Goal: Task Accomplishment & Management: Manage account settings

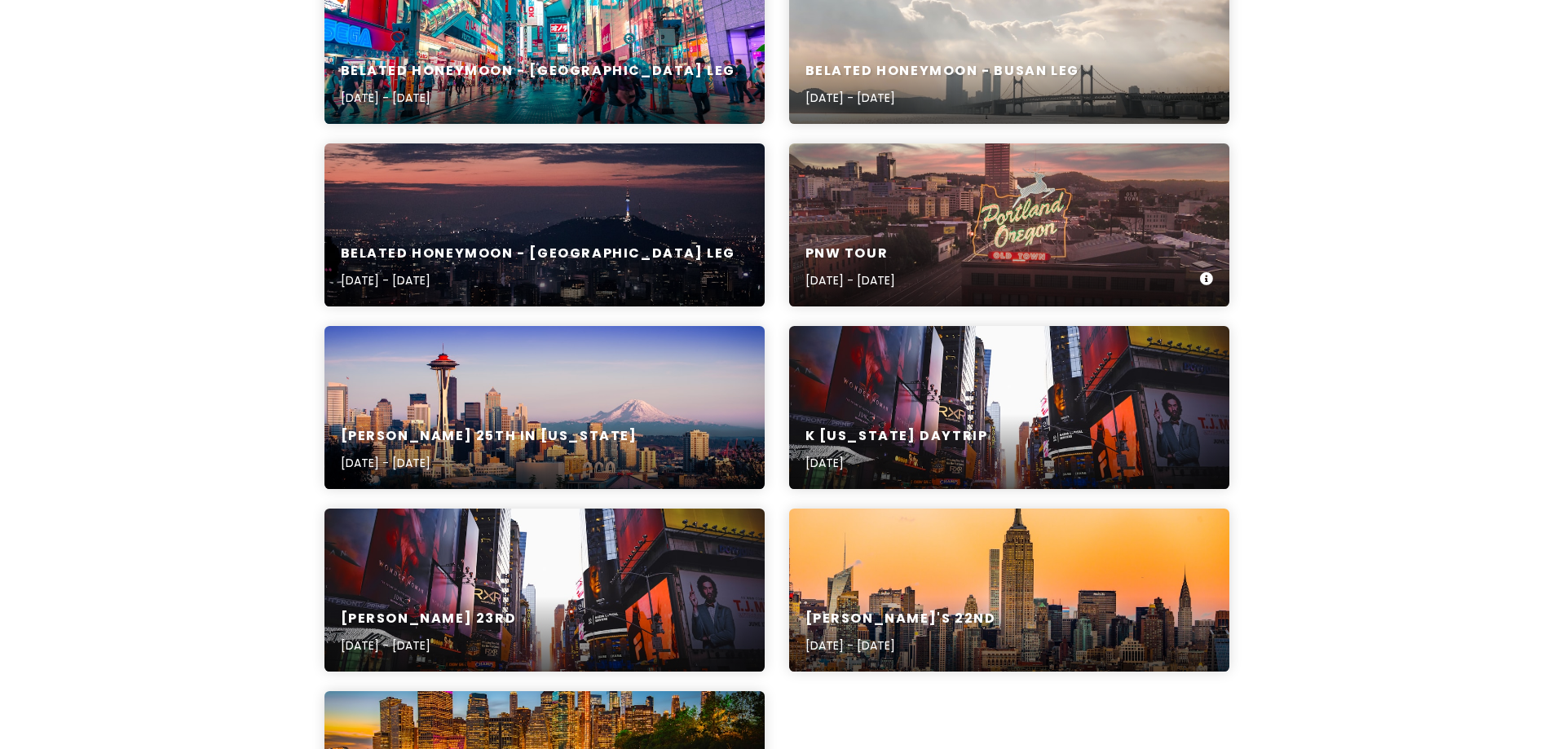
scroll to position [326, 0]
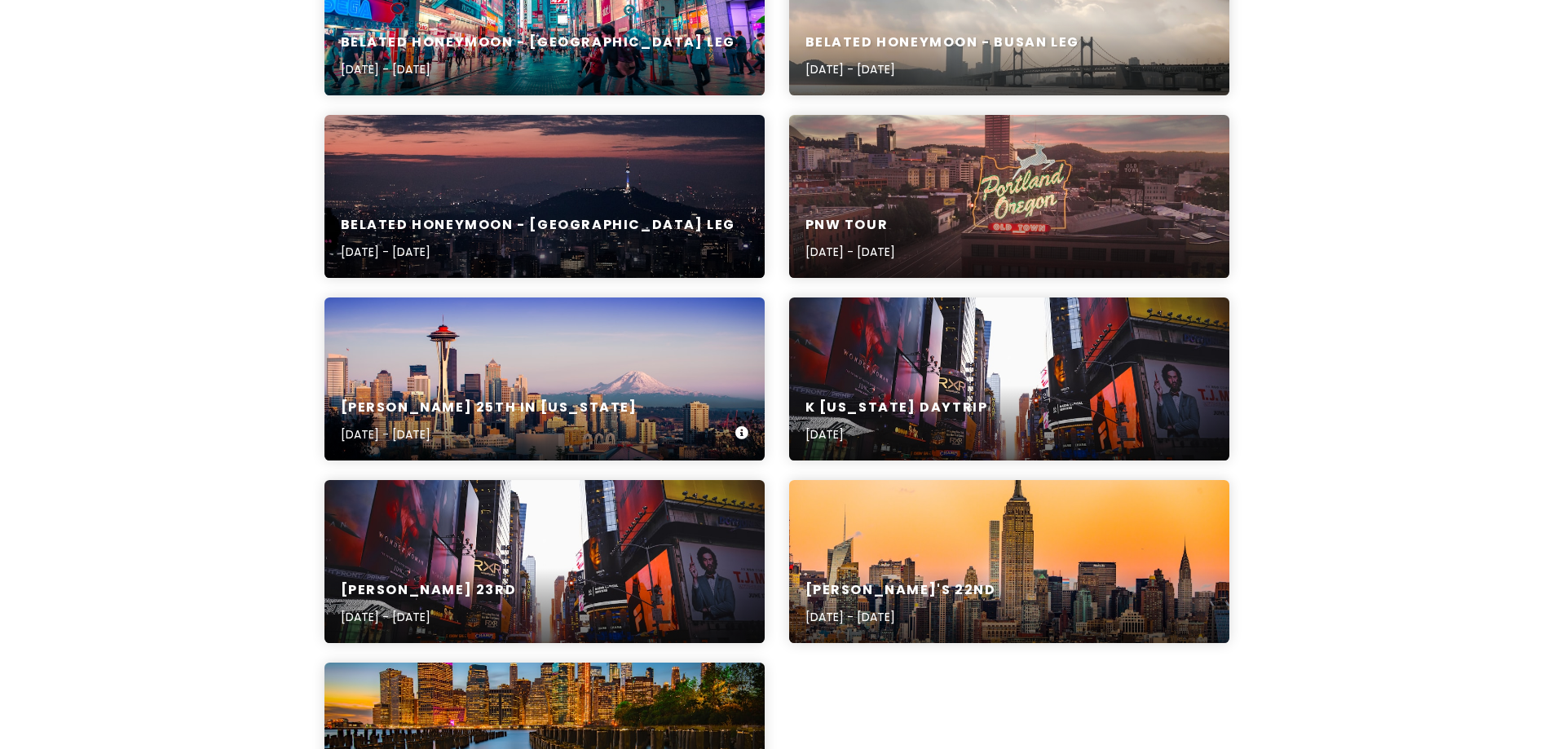
click at [483, 383] on div "[PERSON_NAME] 25th in [US_STATE] [DATE] - [DATE]" at bounding box center [544, 421] width 440 height 77
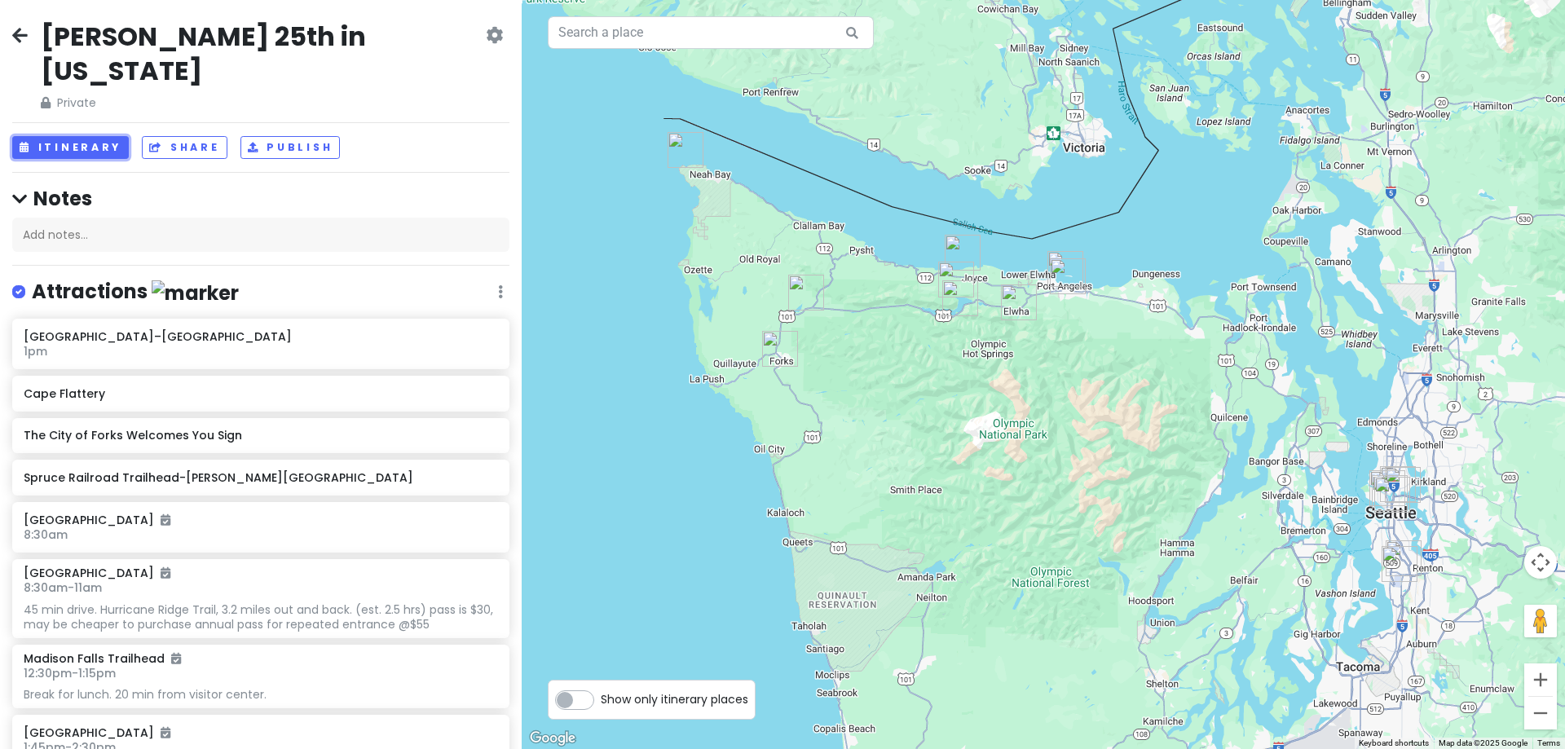
click at [91, 136] on button "Itinerary" at bounding box center [70, 148] width 117 height 24
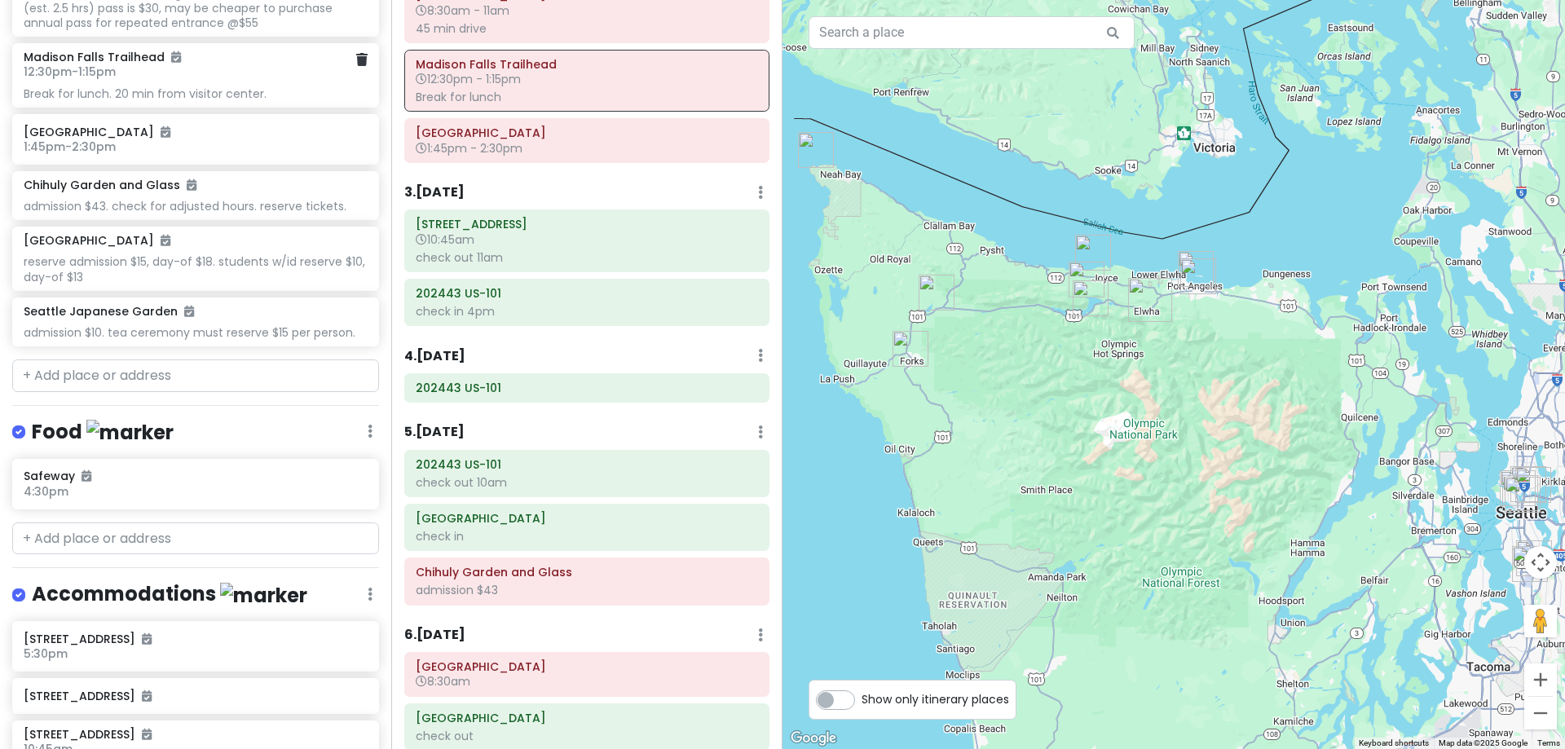
scroll to position [652, 0]
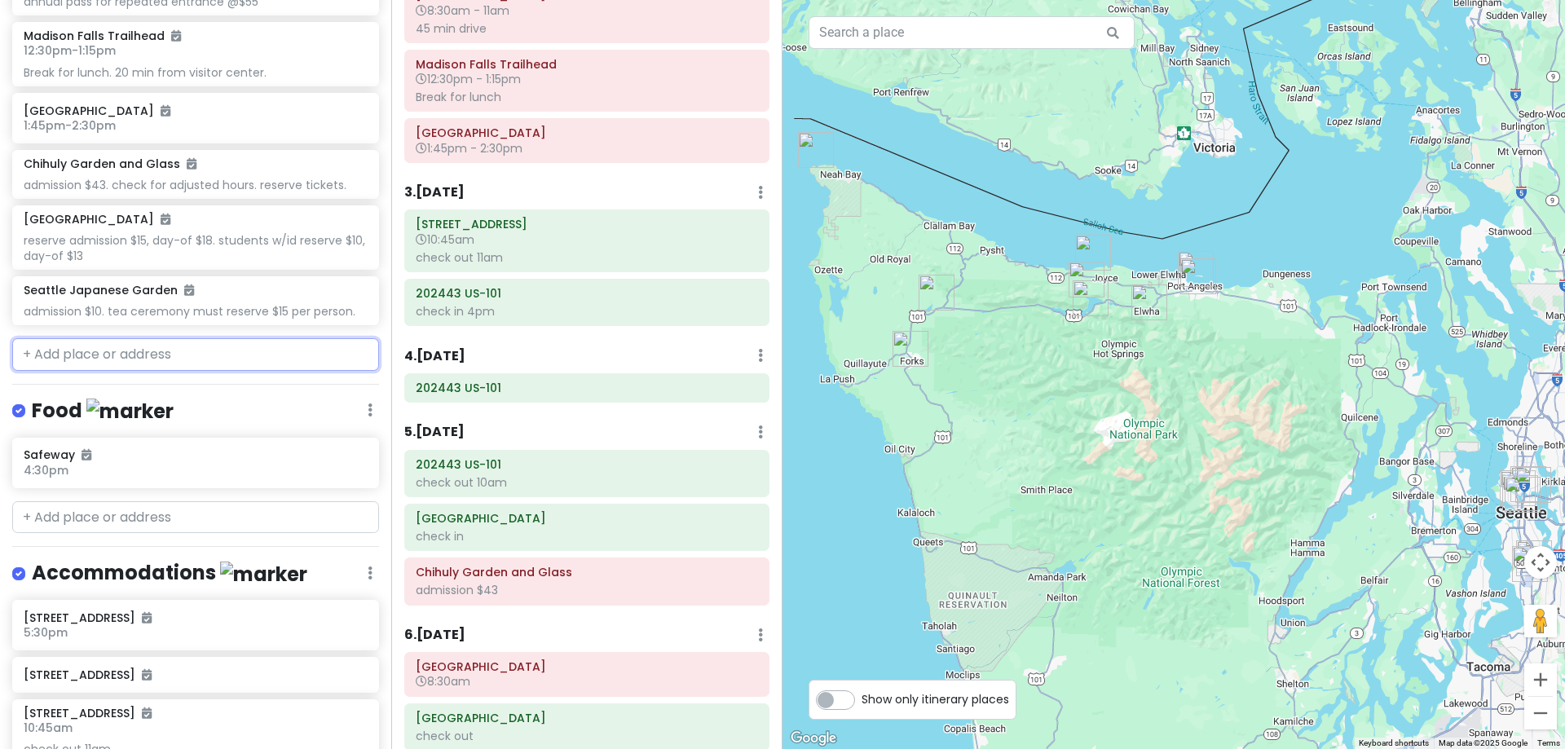
click at [85, 357] on input "text" at bounding box center [195, 354] width 367 height 33
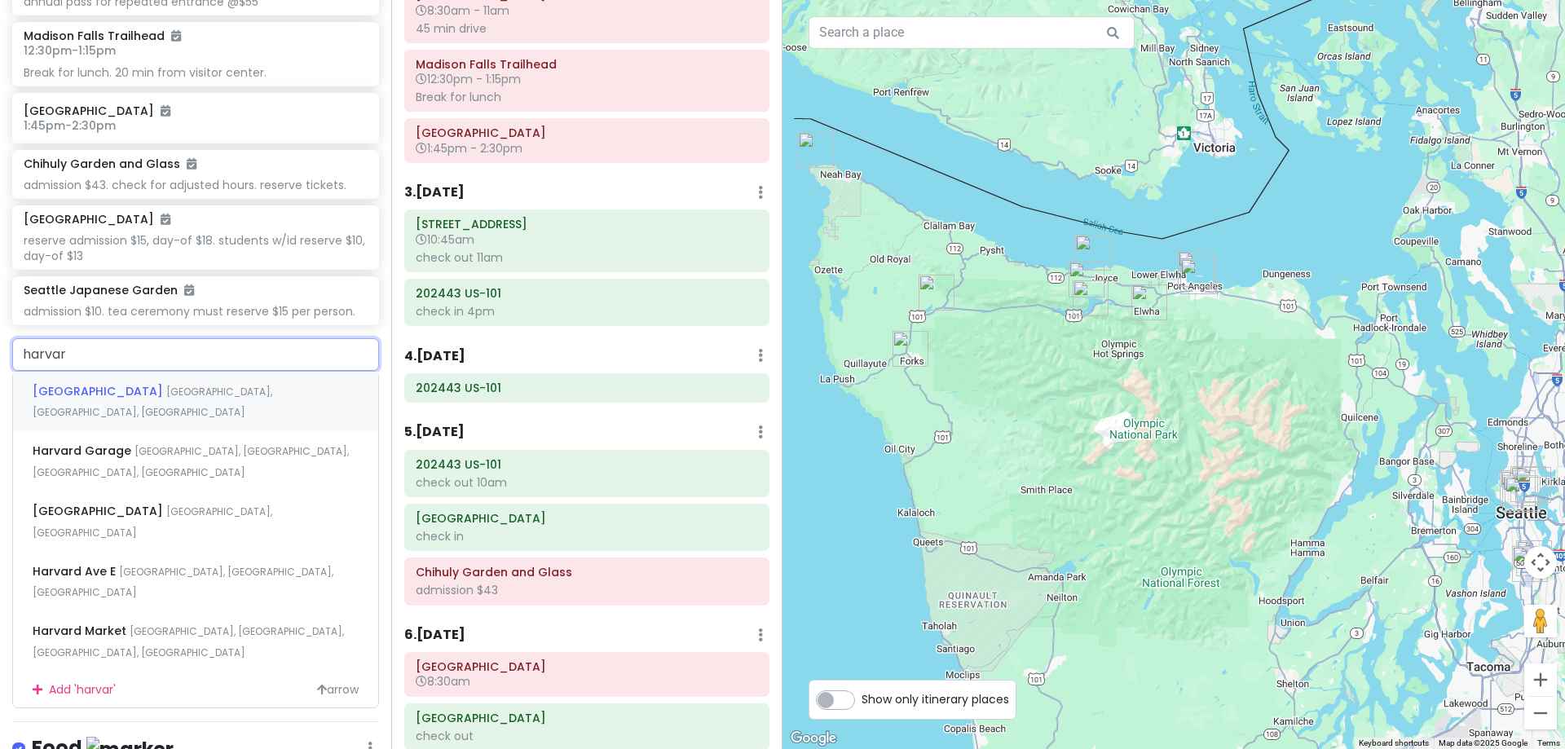
type input "[GEOGRAPHIC_DATA]"
click at [141, 407] on div "[GEOGRAPHIC_DATA], [GEOGRAPHIC_DATA], [GEOGRAPHIC_DATA]" at bounding box center [195, 402] width 365 height 60
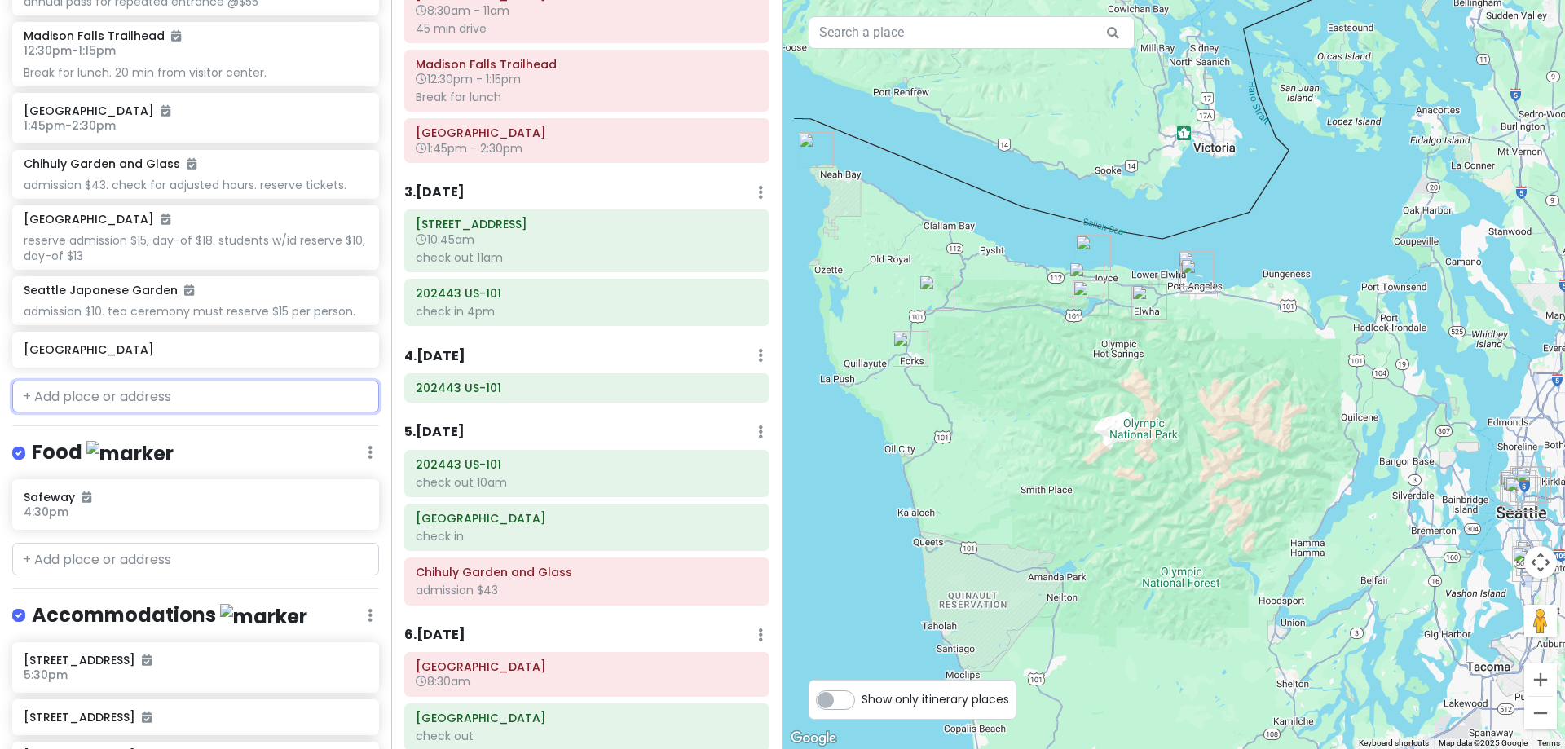
scroll to position [694, 0]
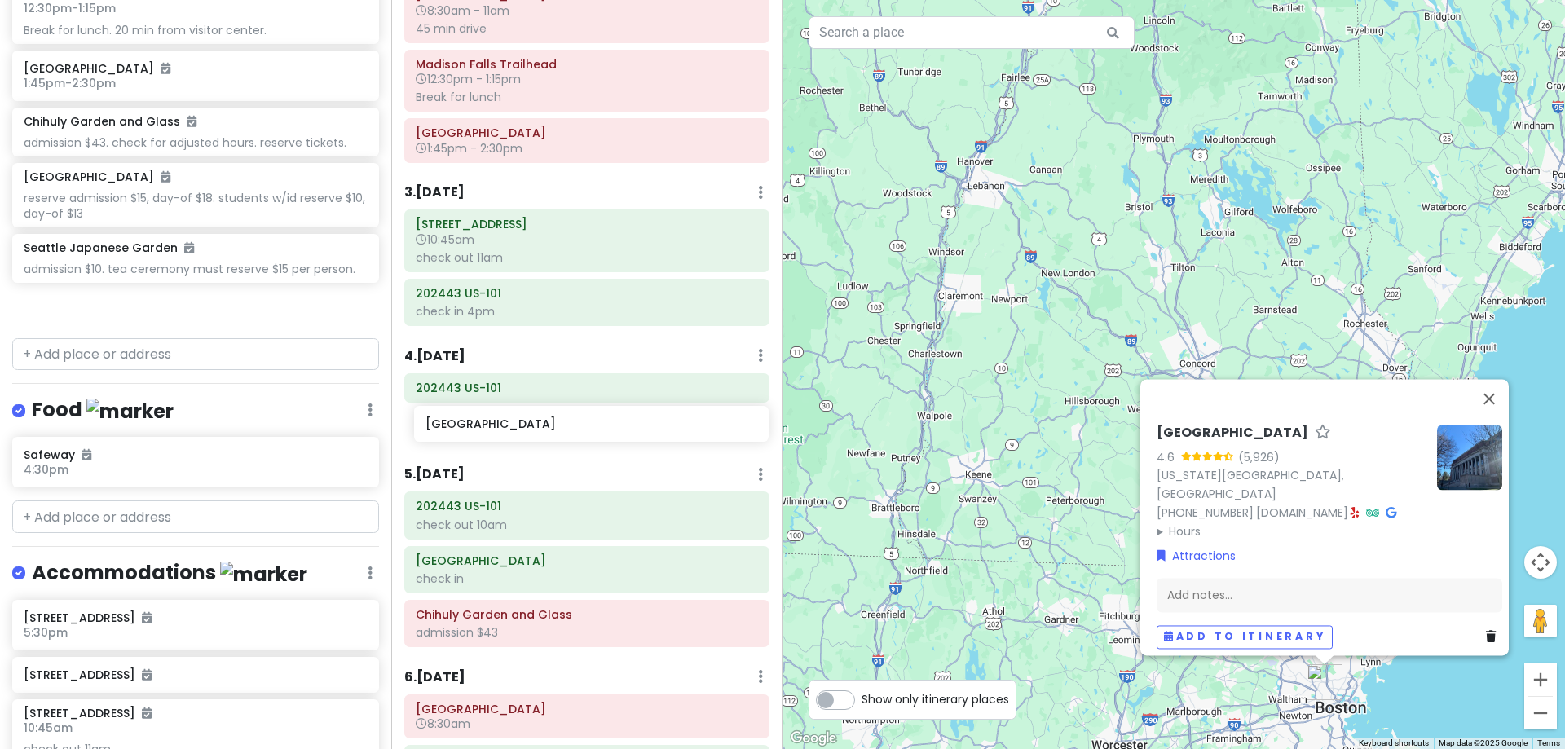
drag, startPoint x: 164, startPoint y: 315, endPoint x: 566, endPoint y: 433, distance: 418.9
click at [566, 433] on div "[PERSON_NAME] 25th in [US_STATE] Private Change Dates Make a Copy Delete Trip G…" at bounding box center [782, 374] width 1565 height 749
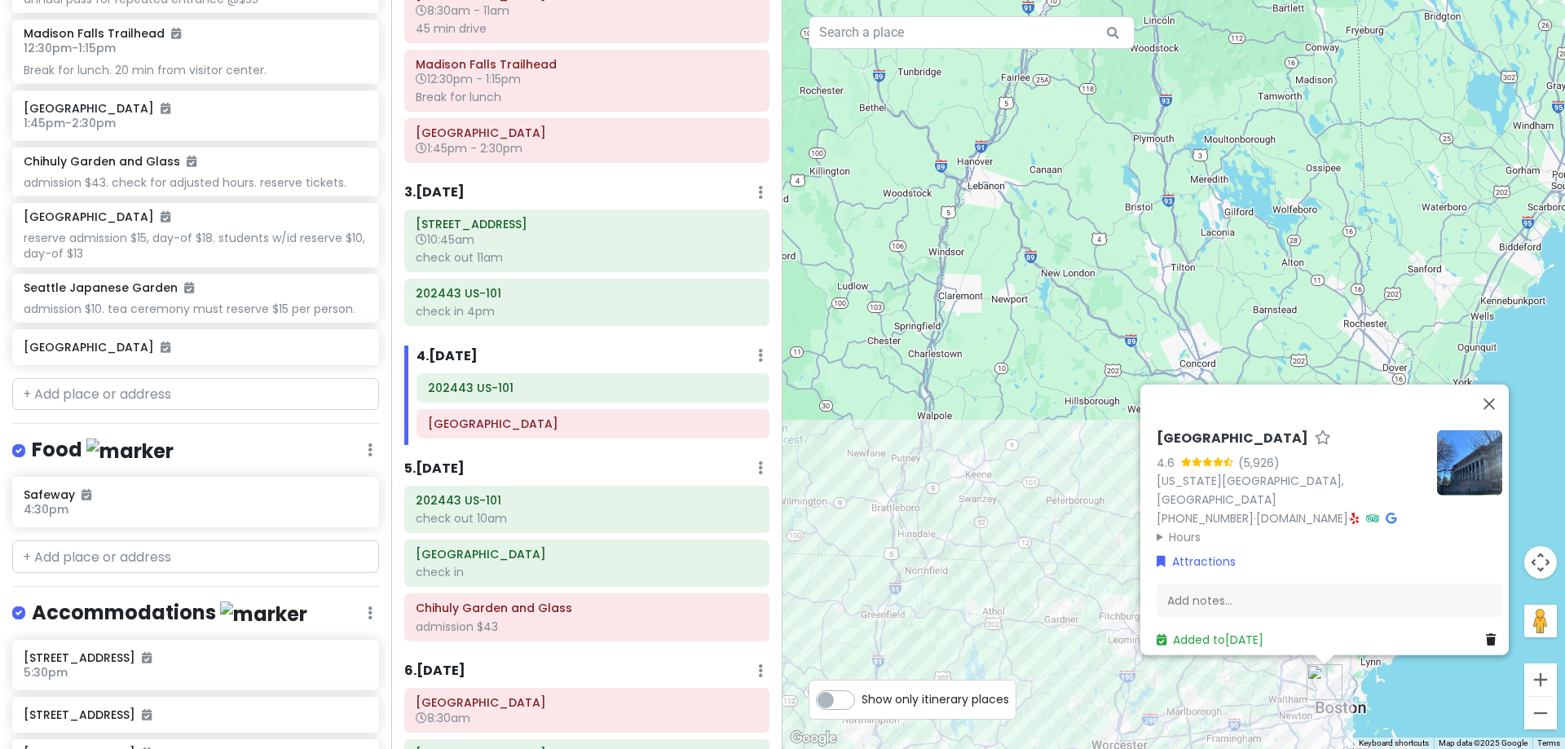
scroll to position [652, 0]
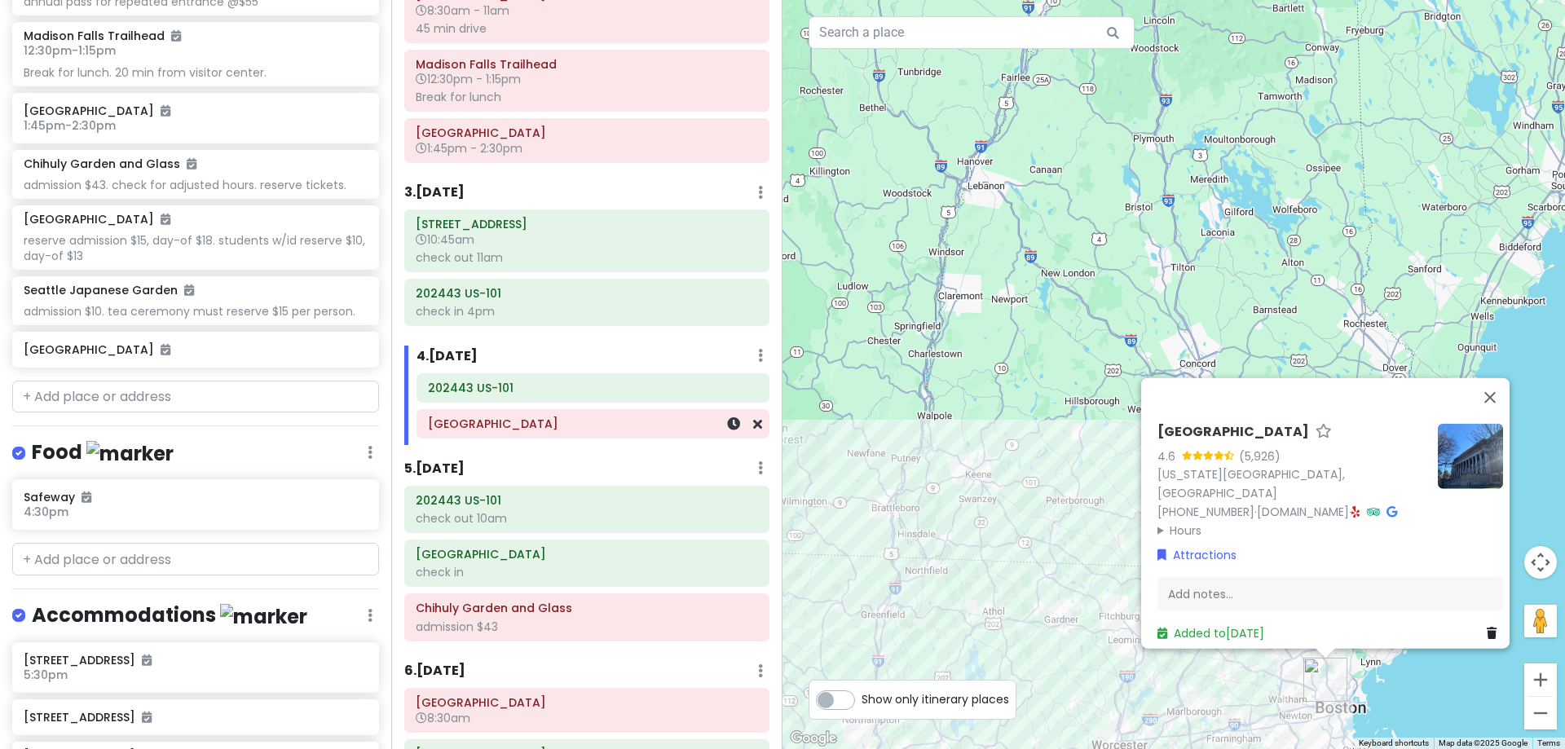
click at [607, 425] on h6 "[GEOGRAPHIC_DATA]" at bounding box center [593, 424] width 330 height 15
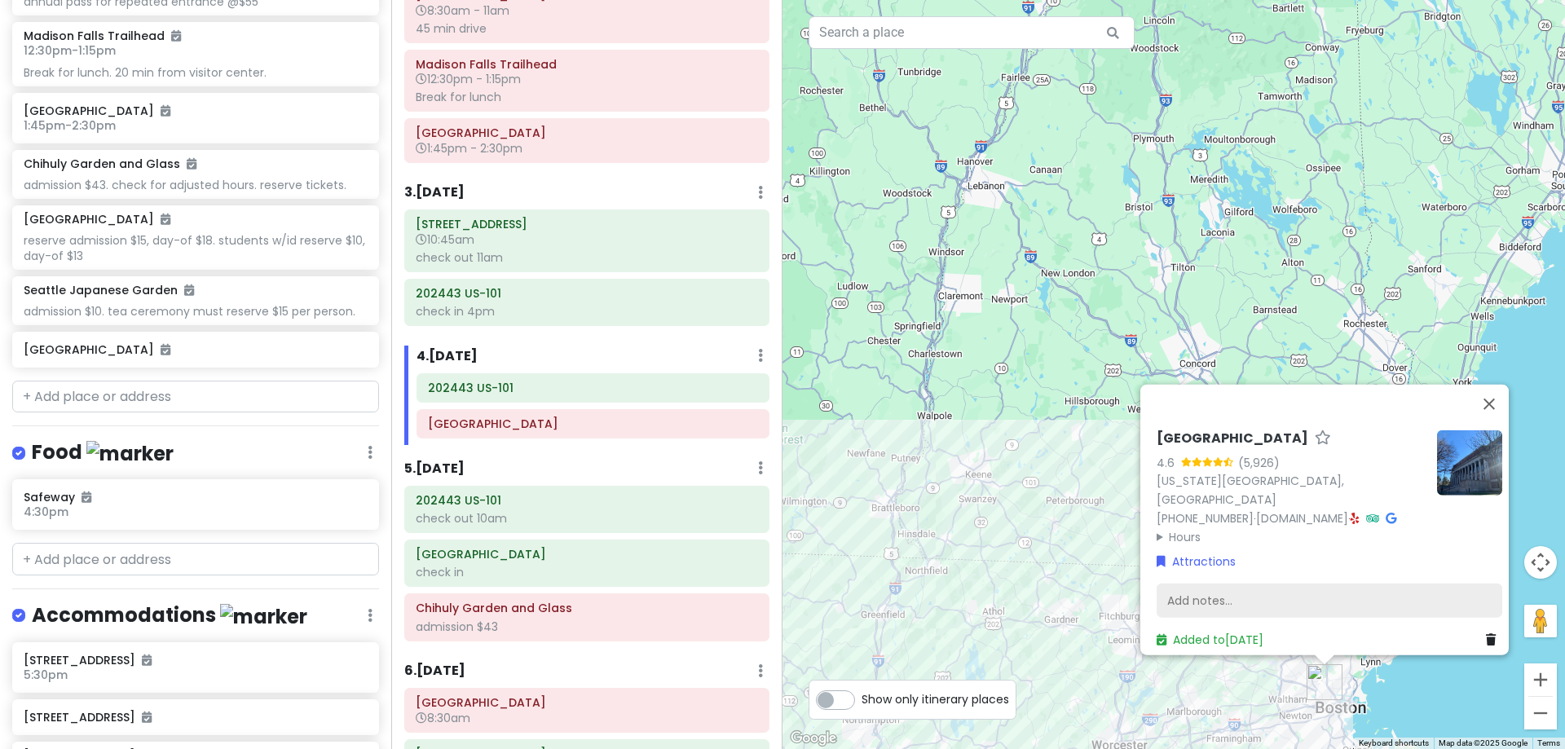
click at [1209, 584] on div "Add notes..." at bounding box center [1330, 601] width 346 height 34
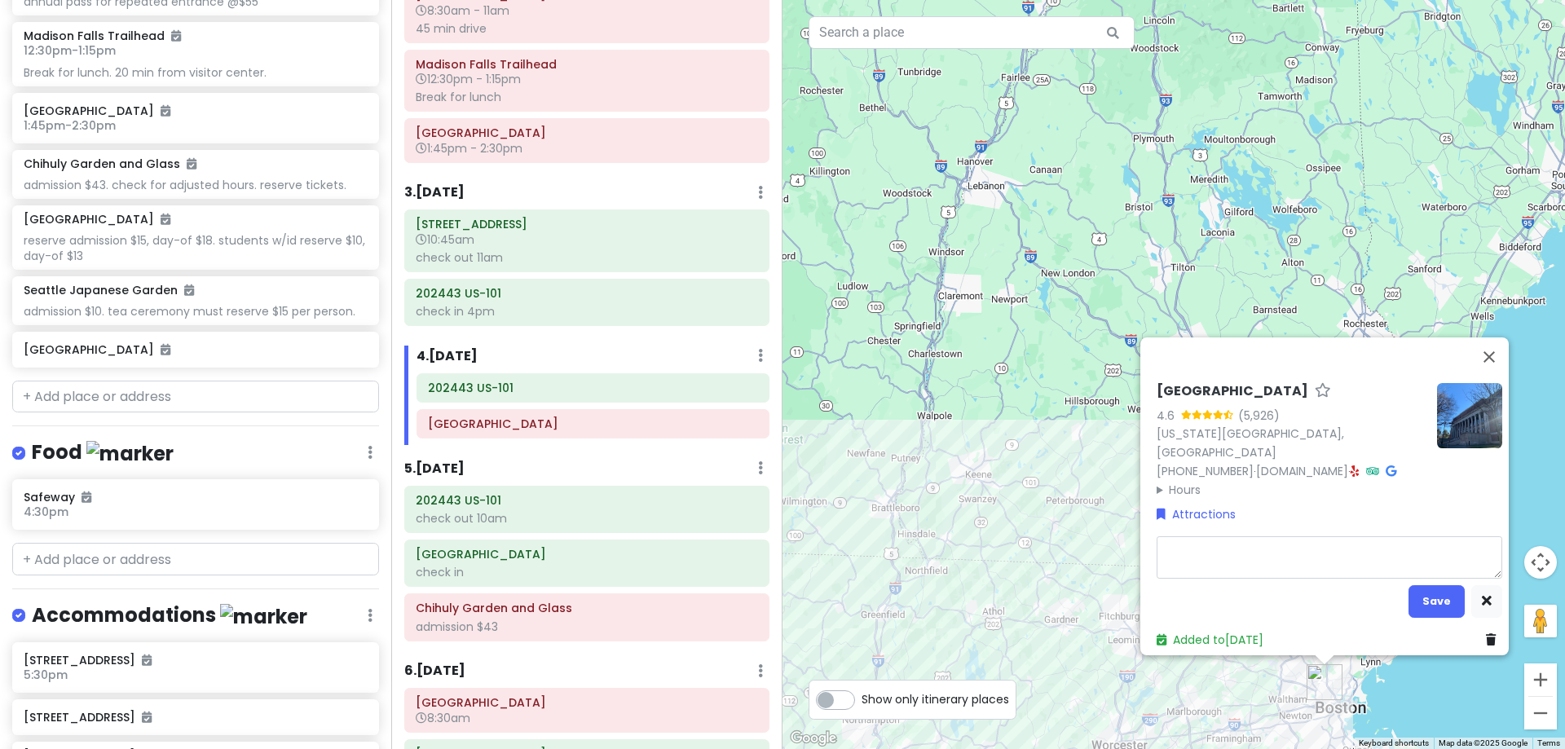
type textarea "x"
type textarea "c"
type textarea "x"
type textarea "cl"
type textarea "x"
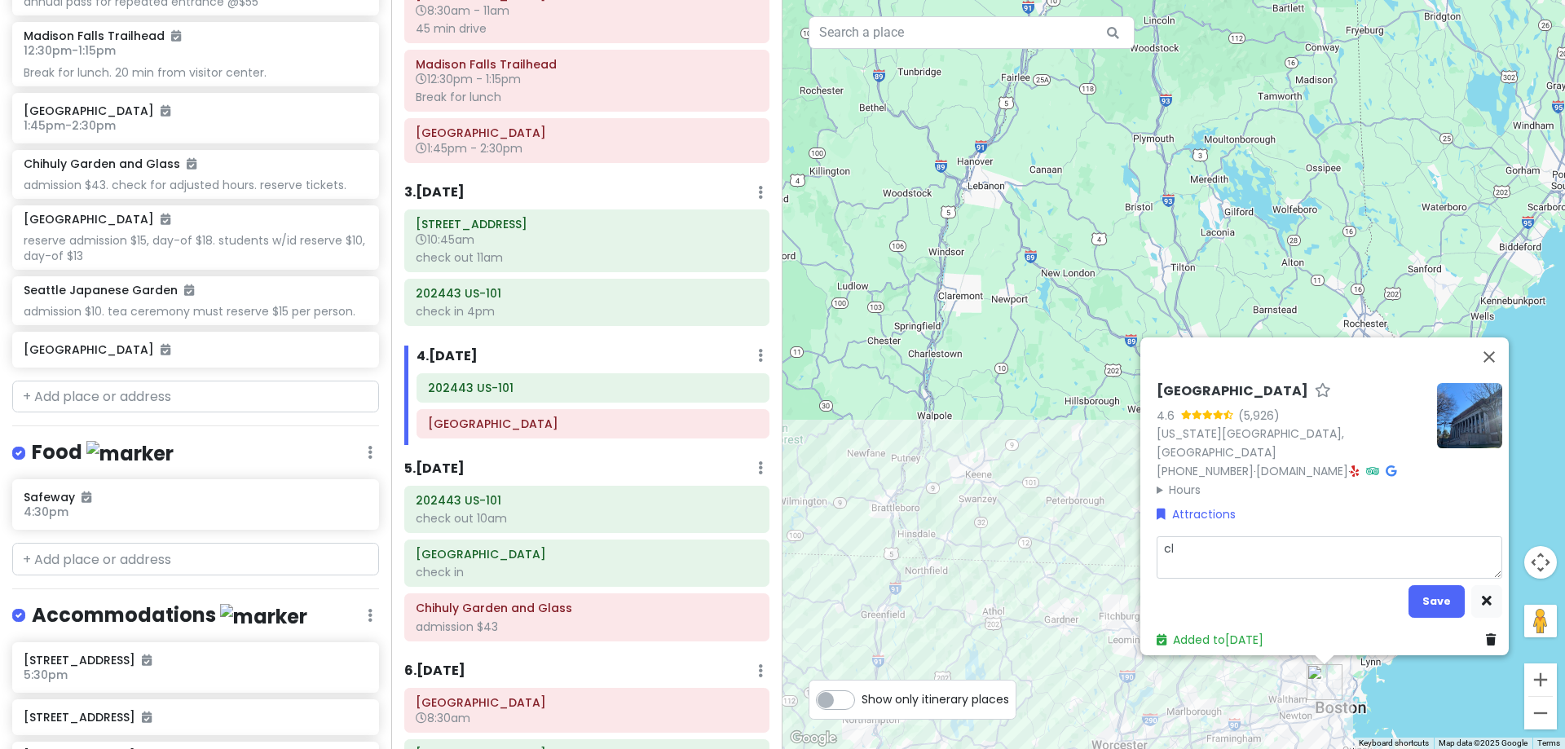
type textarea "cla"
type textarea "x"
type textarea "clas"
type textarea "x"
type textarea "class"
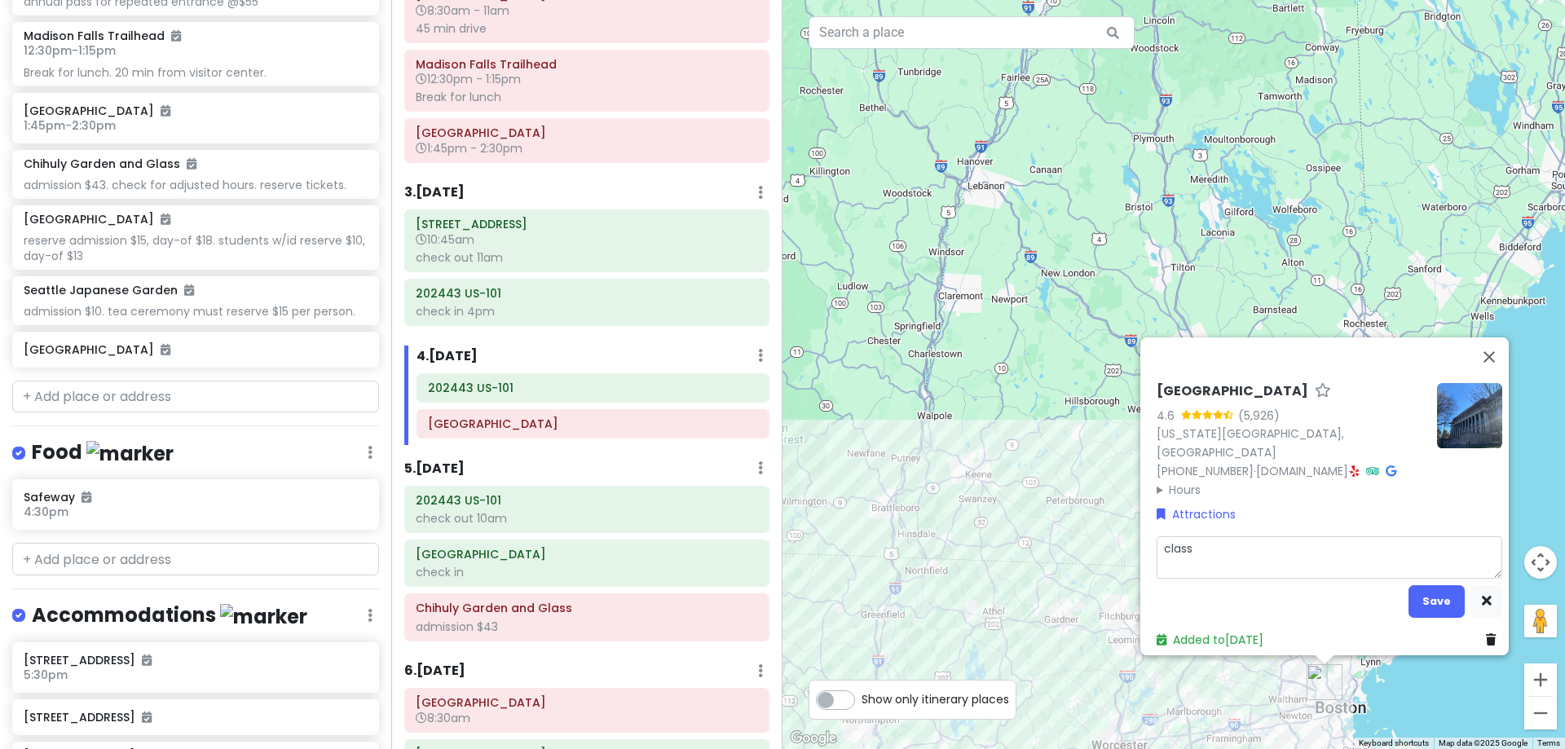
type textarea "x"
type textarea "class"
type textarea "x"
type textarea "class a"
type textarea "x"
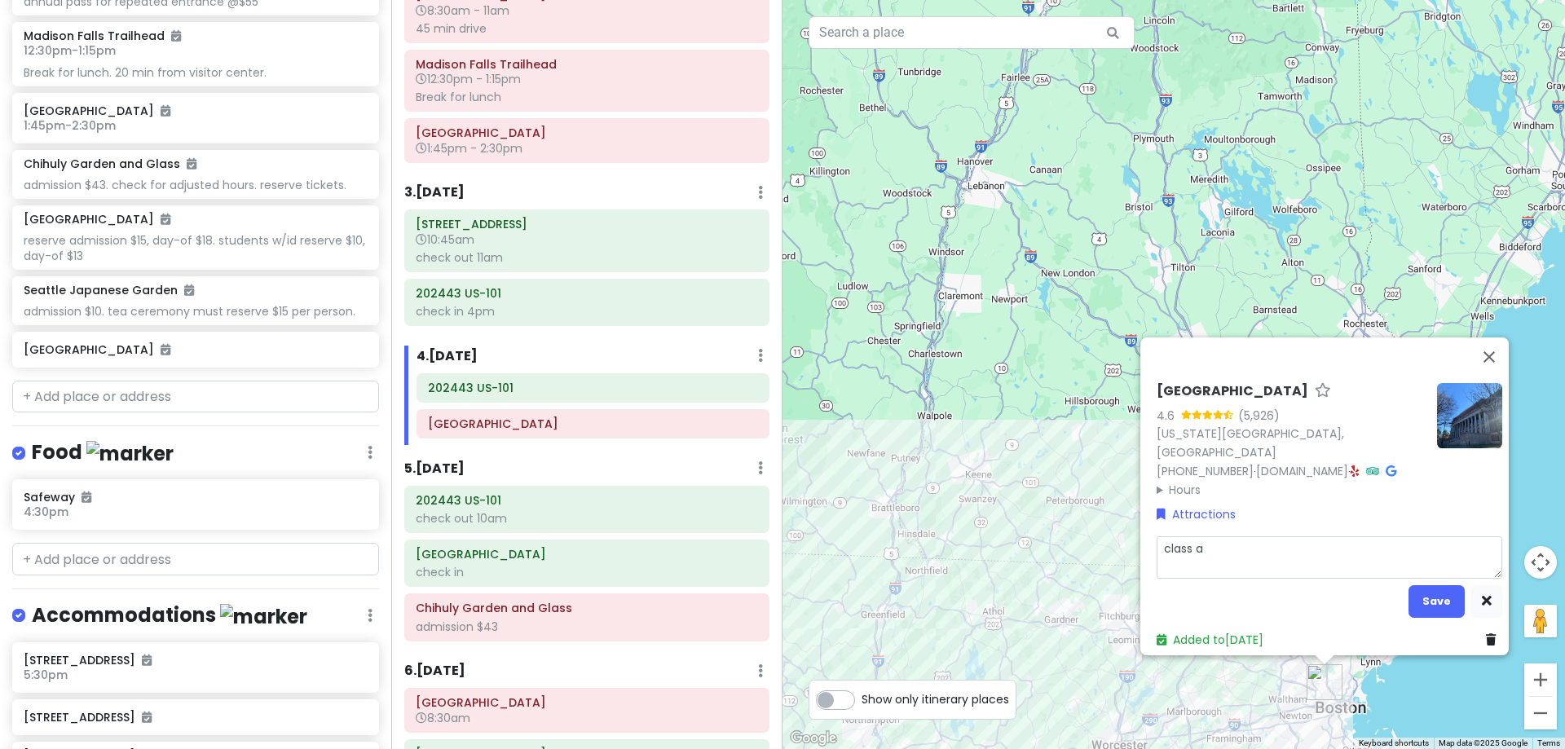
type textarea "class at"
type textarea "x"
type textarea "class at"
type textarea "x"
type textarea "class at 3"
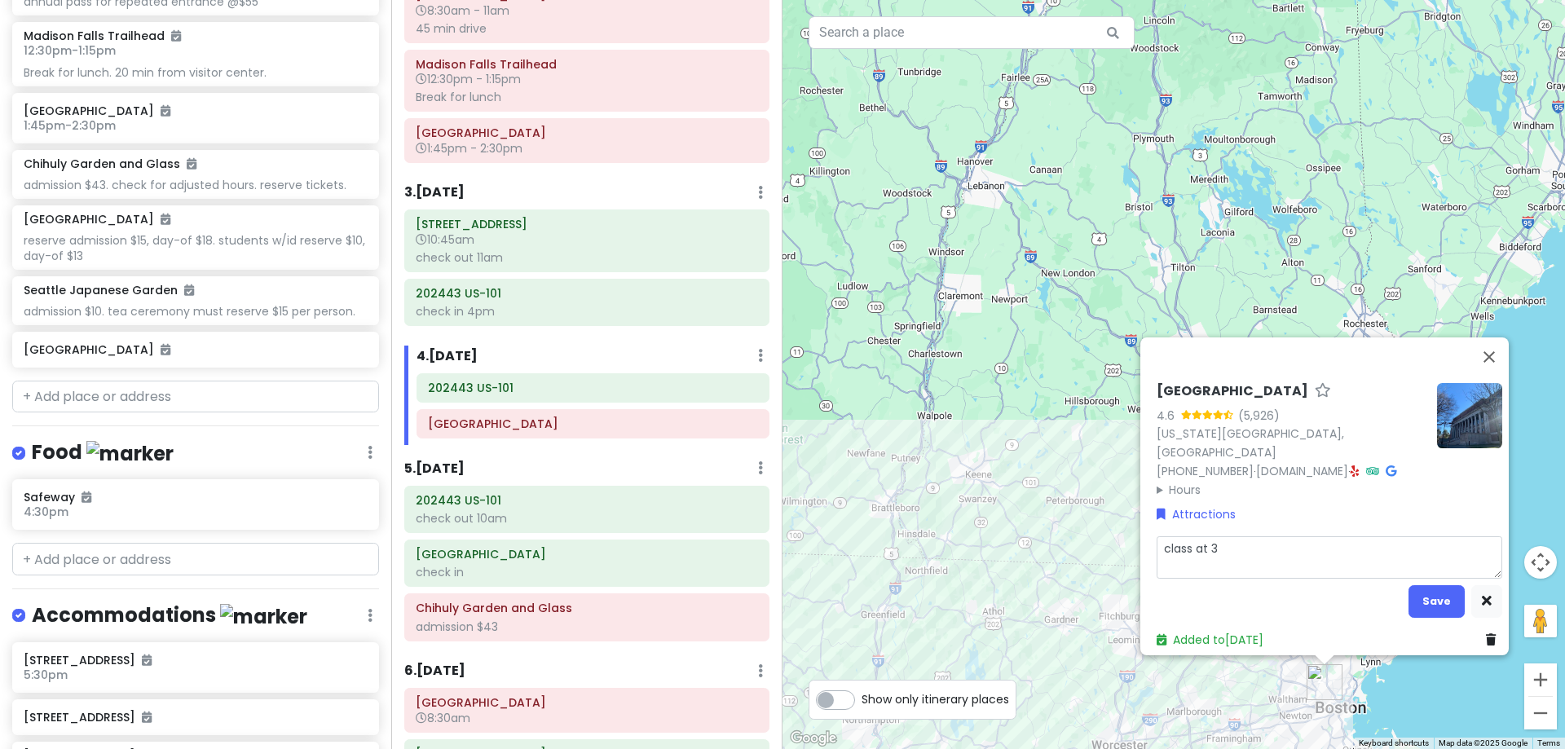
type textarea "x"
type textarea "class at"
type textarea "x"
type textarea "class at"
type textarea "x"
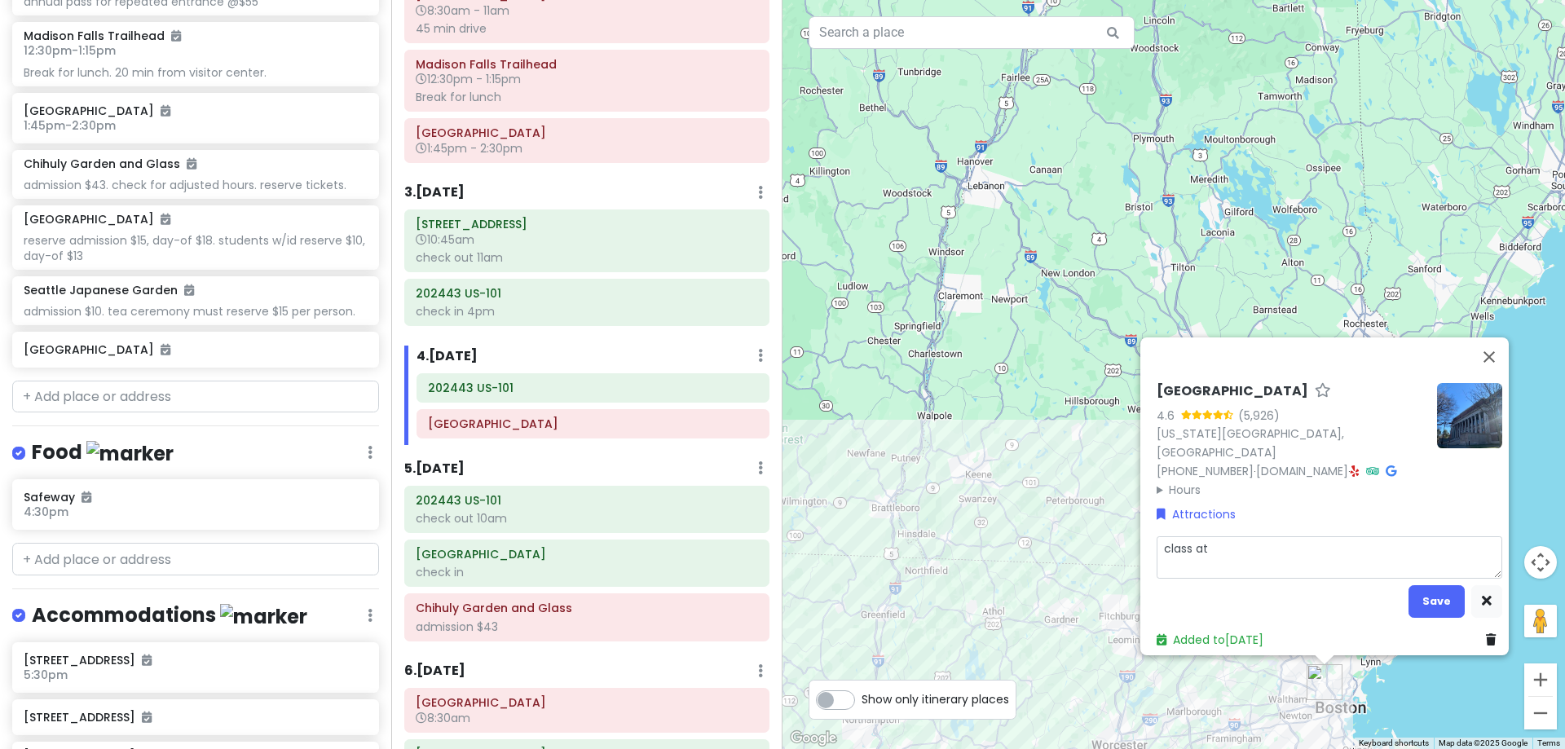
type textarea "class a"
type textarea "x"
type textarea "class"
type textarea "x"
type textarea "class 3"
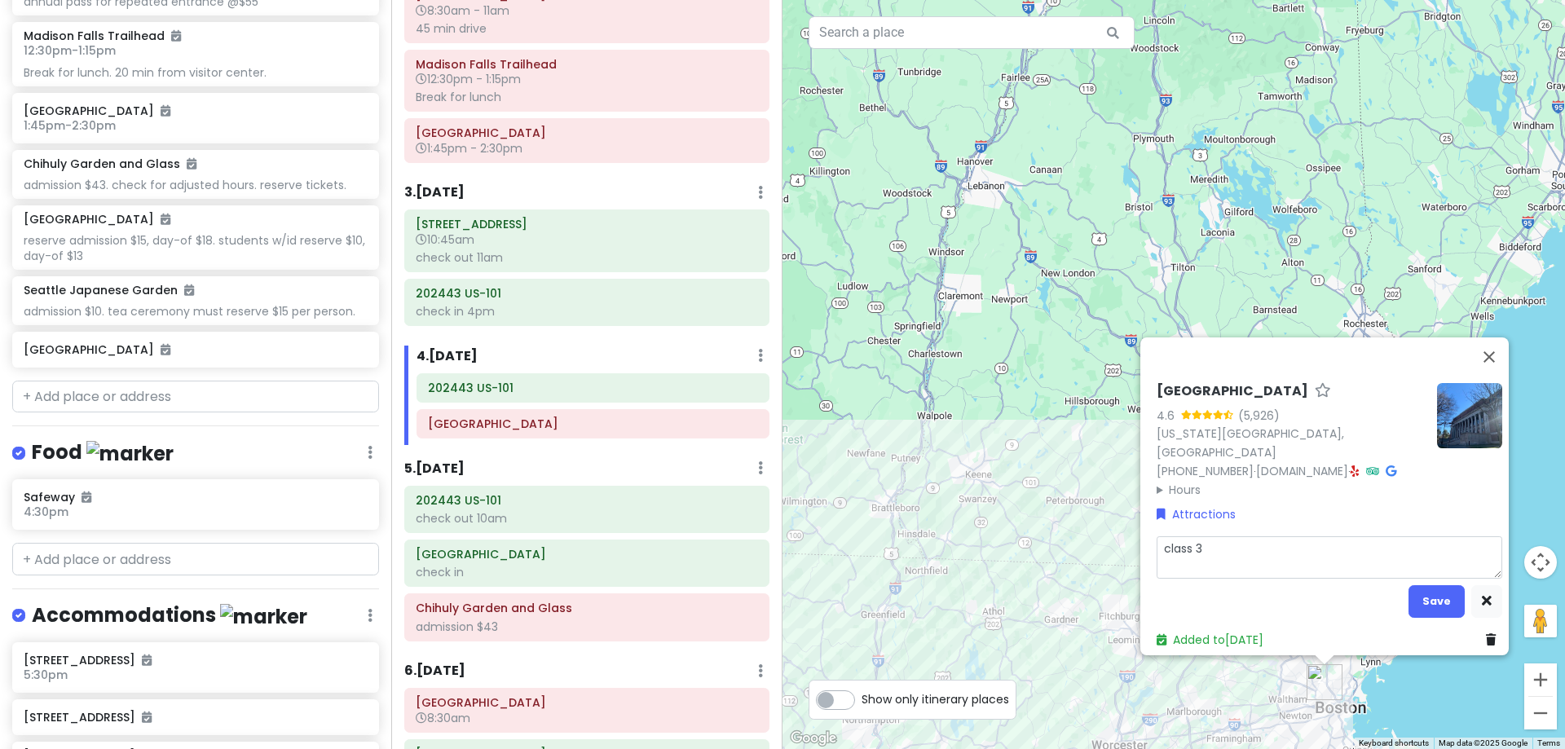
type textarea "x"
type textarea "class 3p"
type textarea "x"
type textarea "class 3pn"
type textarea "x"
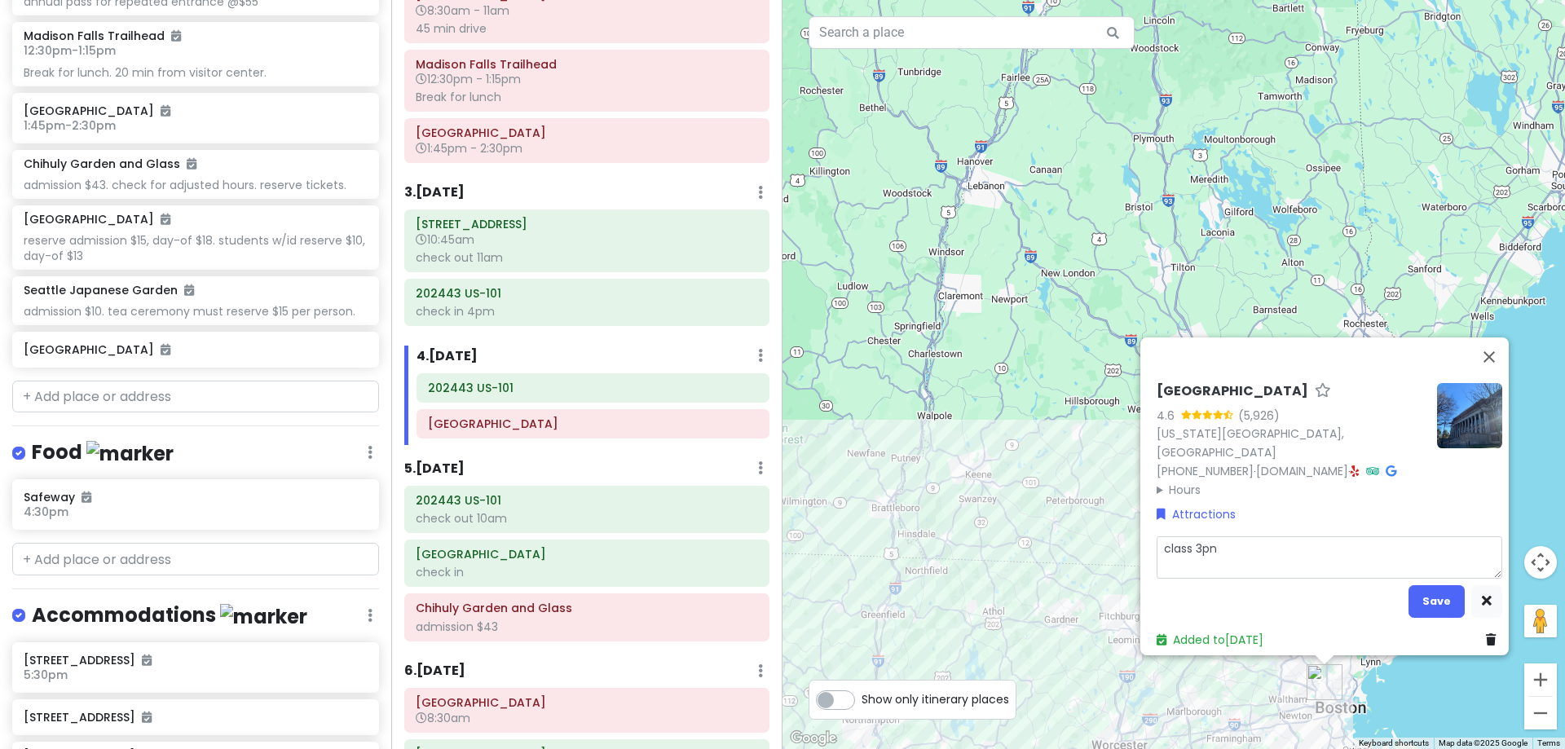
type textarea "class 3pn-"
type textarea "x"
type textarea "class 3pn-5"
type textarea "x"
type textarea "class 3pn-5:"
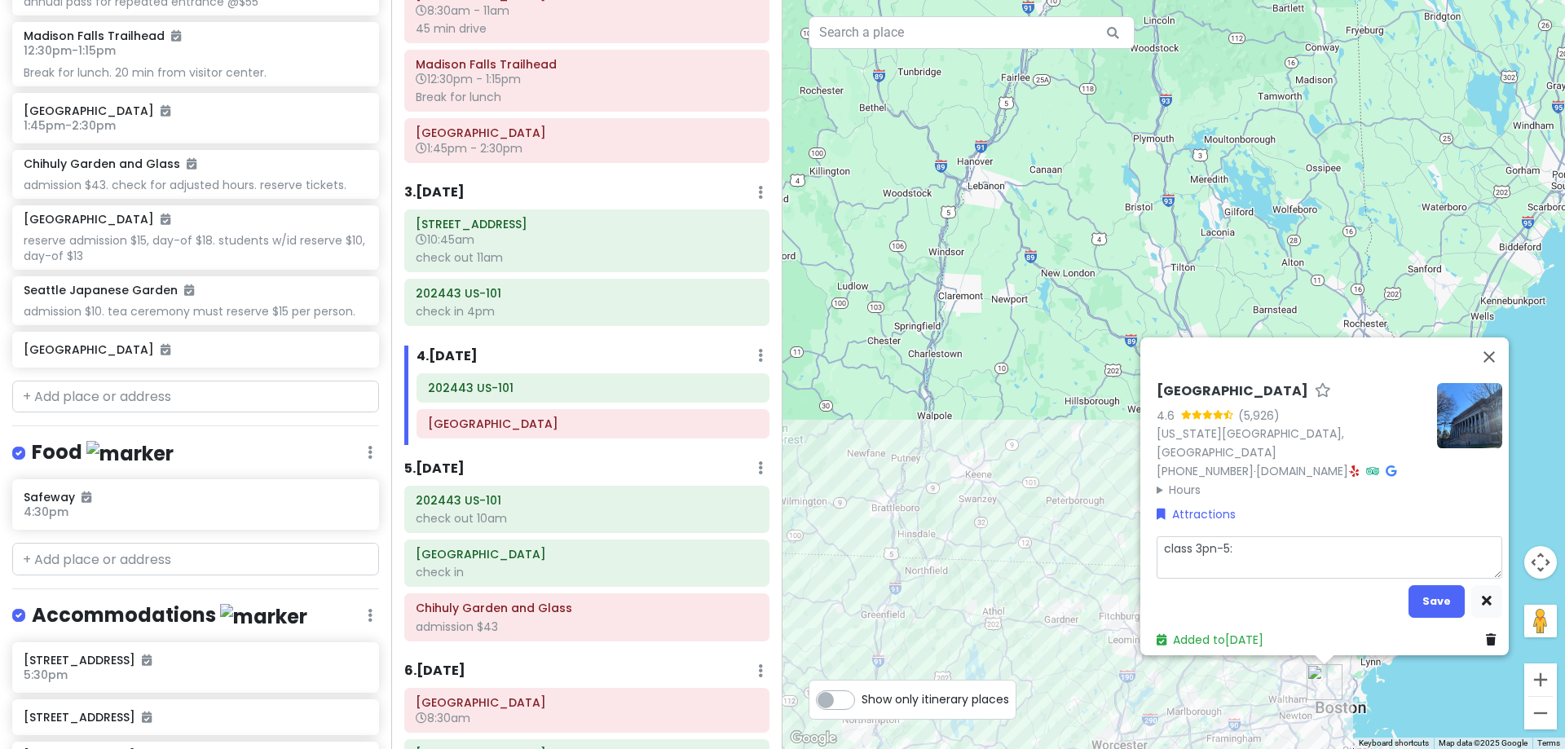
type textarea "x"
type textarea "class 3pn-5:1"
type textarea "x"
type textarea "class 3pn-5:15"
type textarea "x"
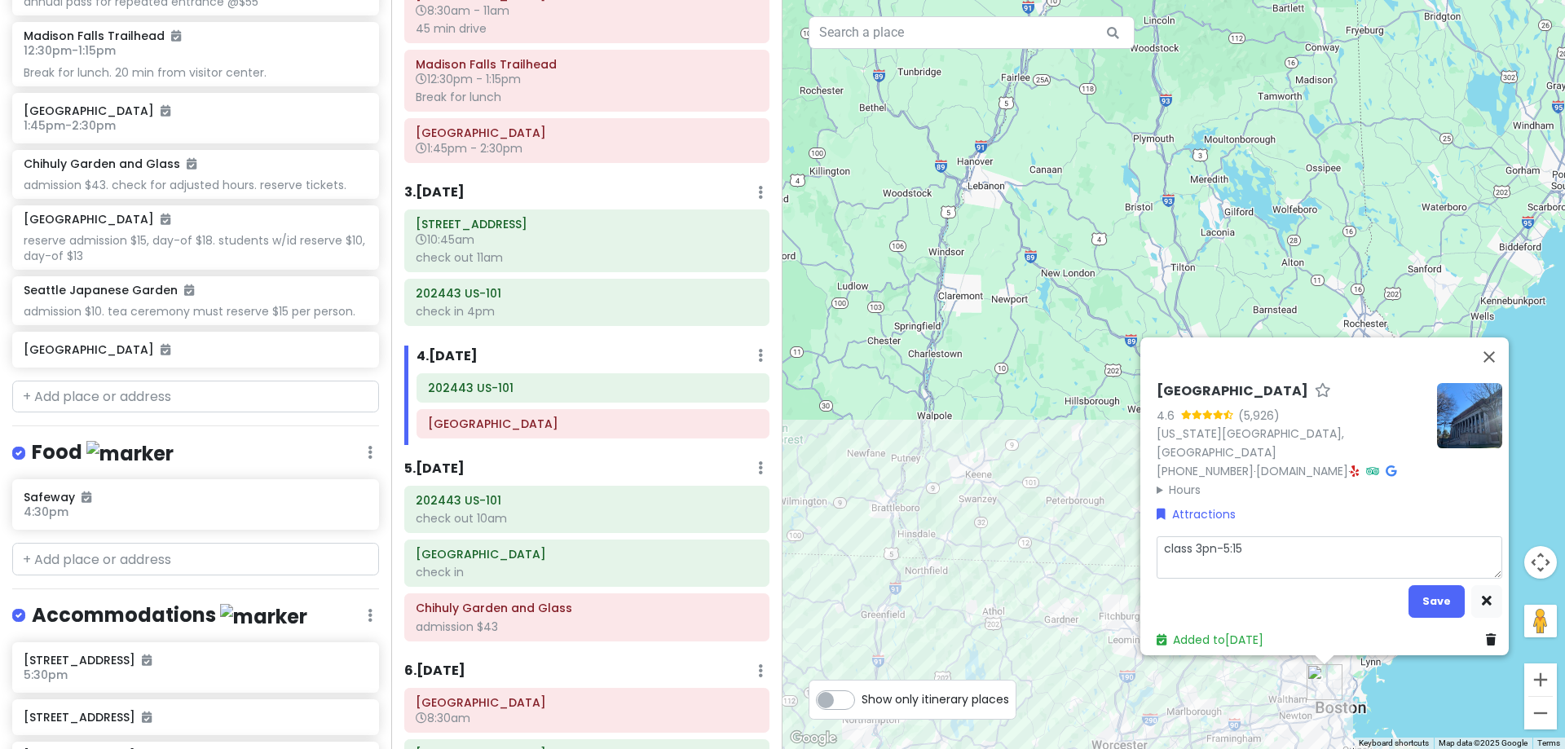
type textarea "class 3pn-5:1"
type textarea "x"
type textarea "class 3pn-5:"
type textarea "x"
type textarea "class 3pn-5"
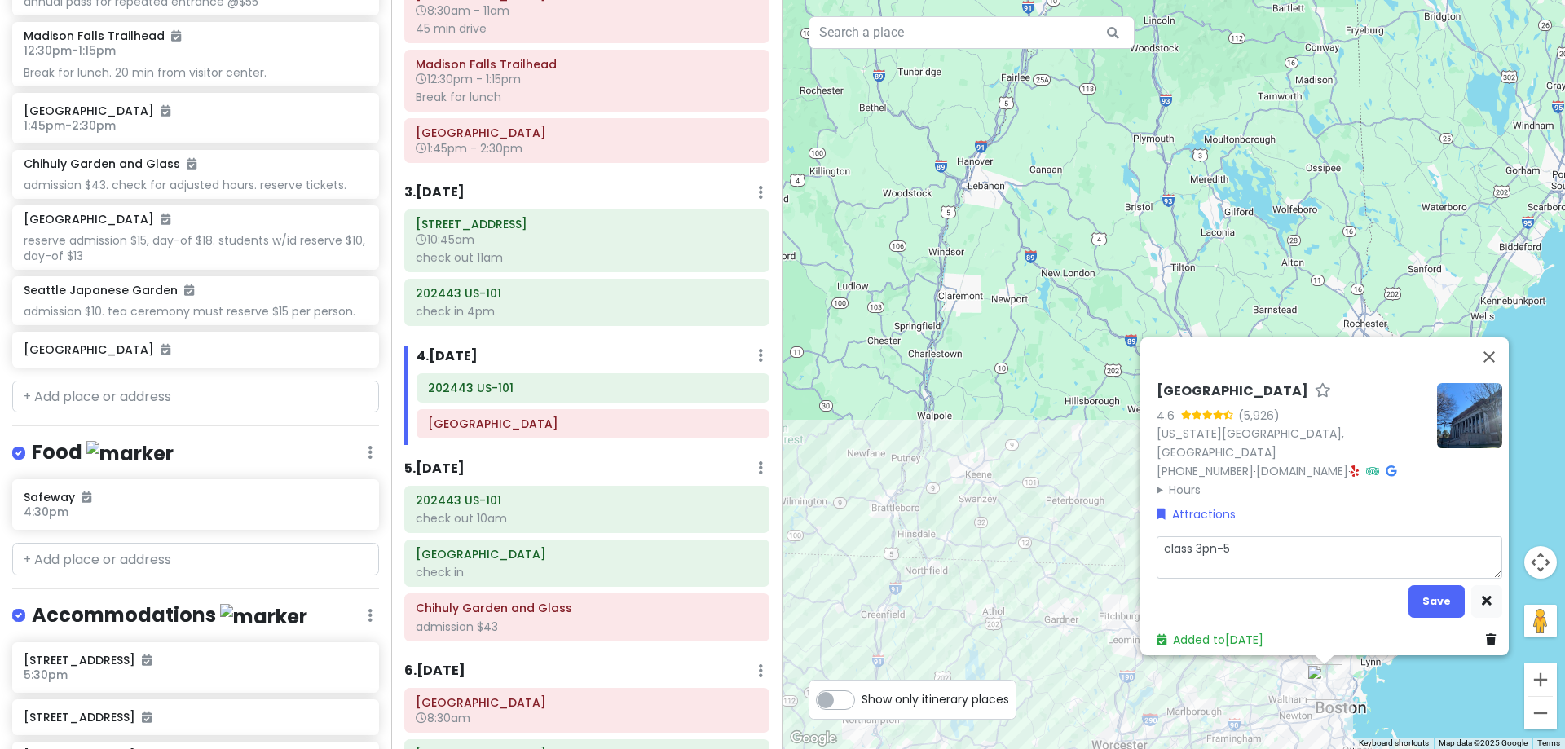
type textarea "x"
type textarea "class 3pn-"
type textarea "x"
type textarea "class 3pn"
type textarea "x"
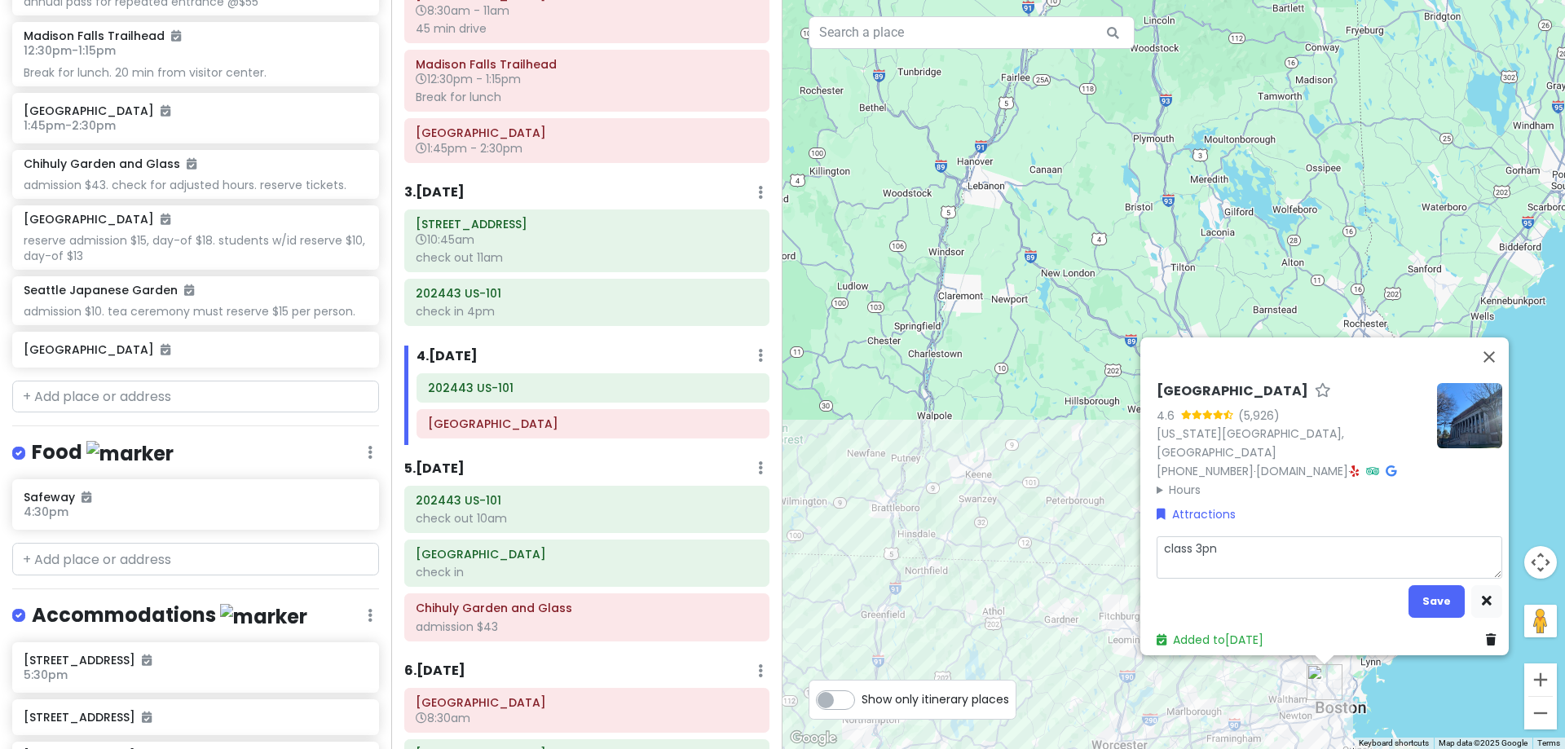
type textarea "class 3p"
type textarea "x"
type textarea "class 3pm"
type textarea "x"
type textarea "class 3pm-"
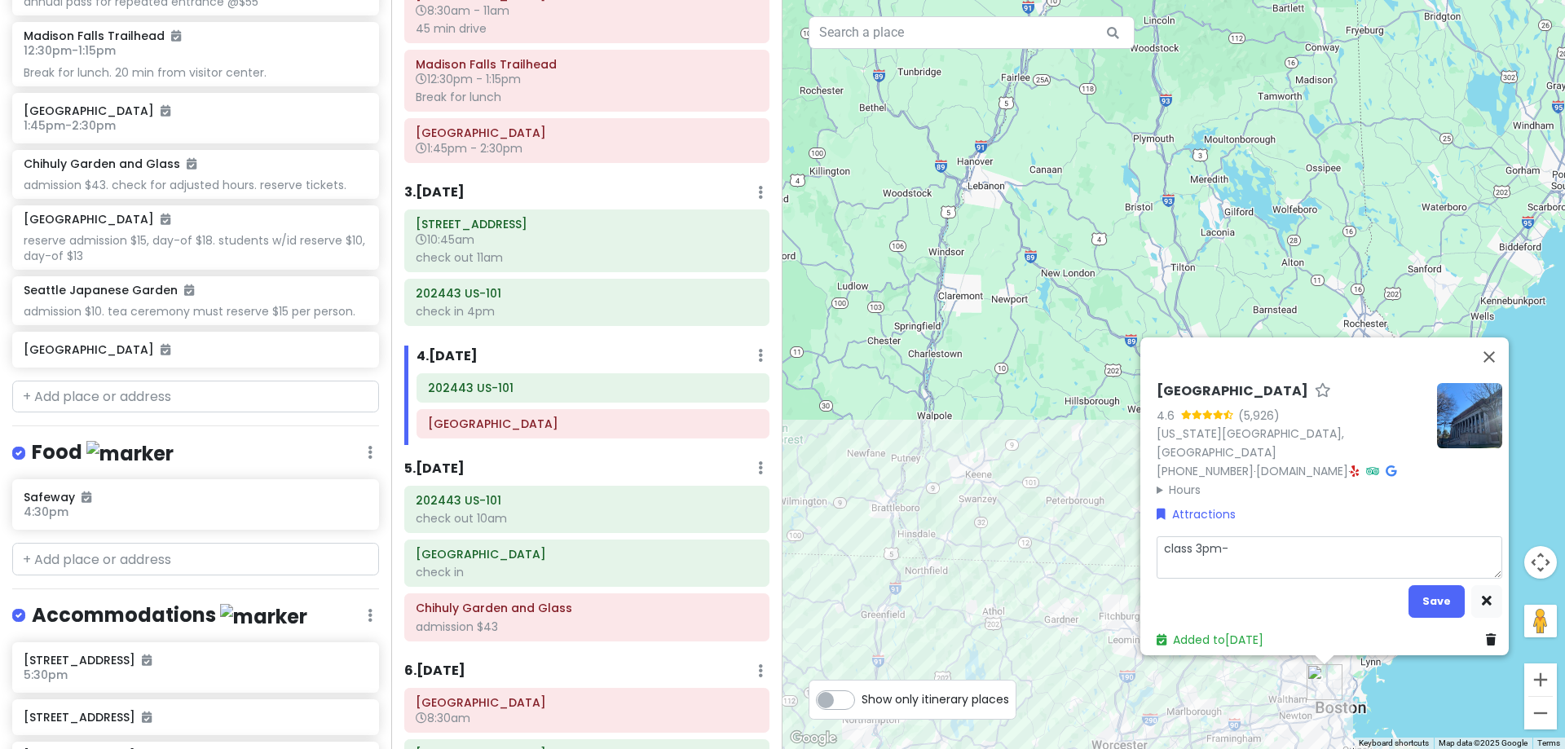
type textarea "x"
type textarea "class 3pm-5"
type textarea "x"
type textarea "class 3pm-5:"
type textarea "x"
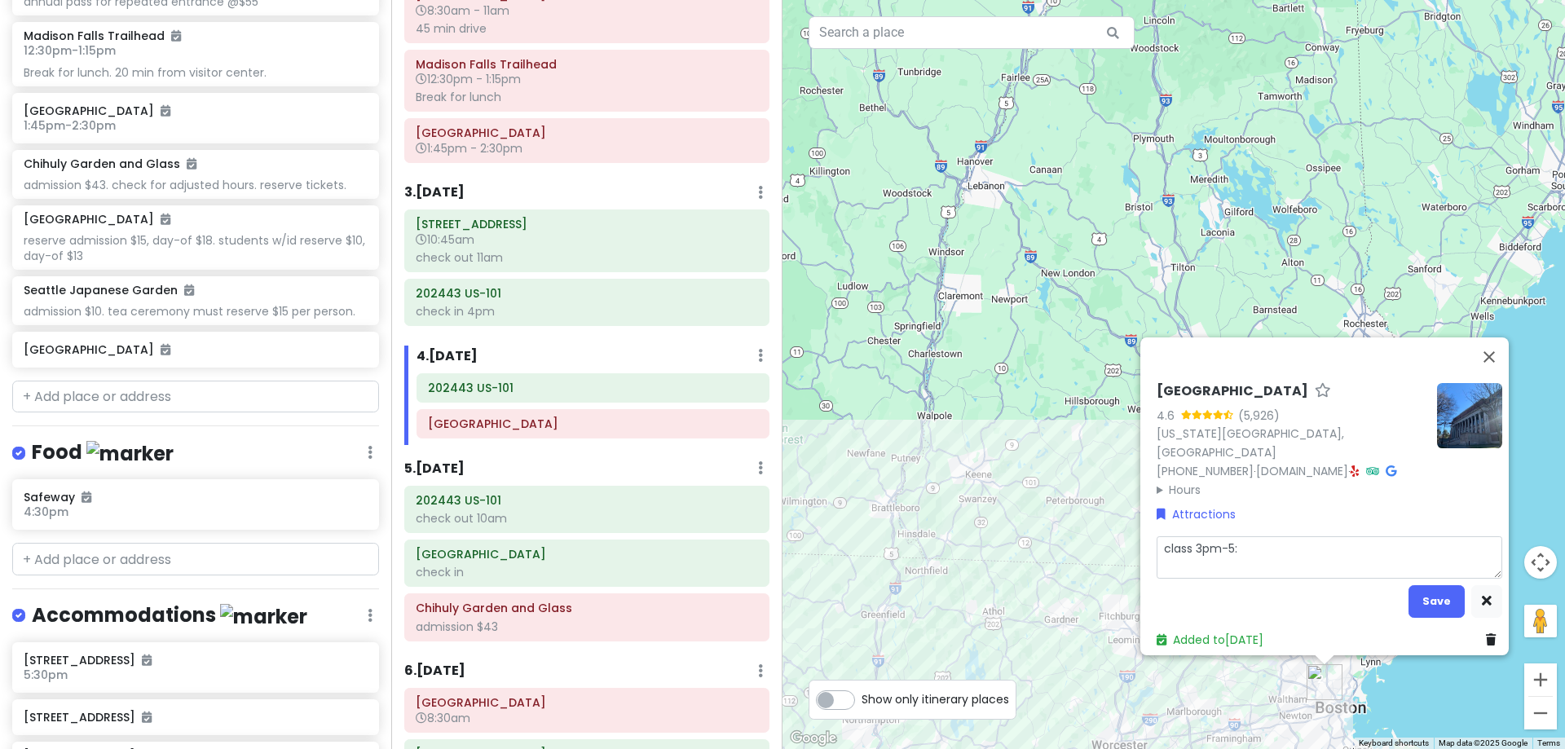
type textarea "class 3pm-5:1"
type textarea "x"
type textarea "class 3pm-5:15"
click at [1408, 588] on button "Save" at bounding box center [1436, 601] width 56 height 32
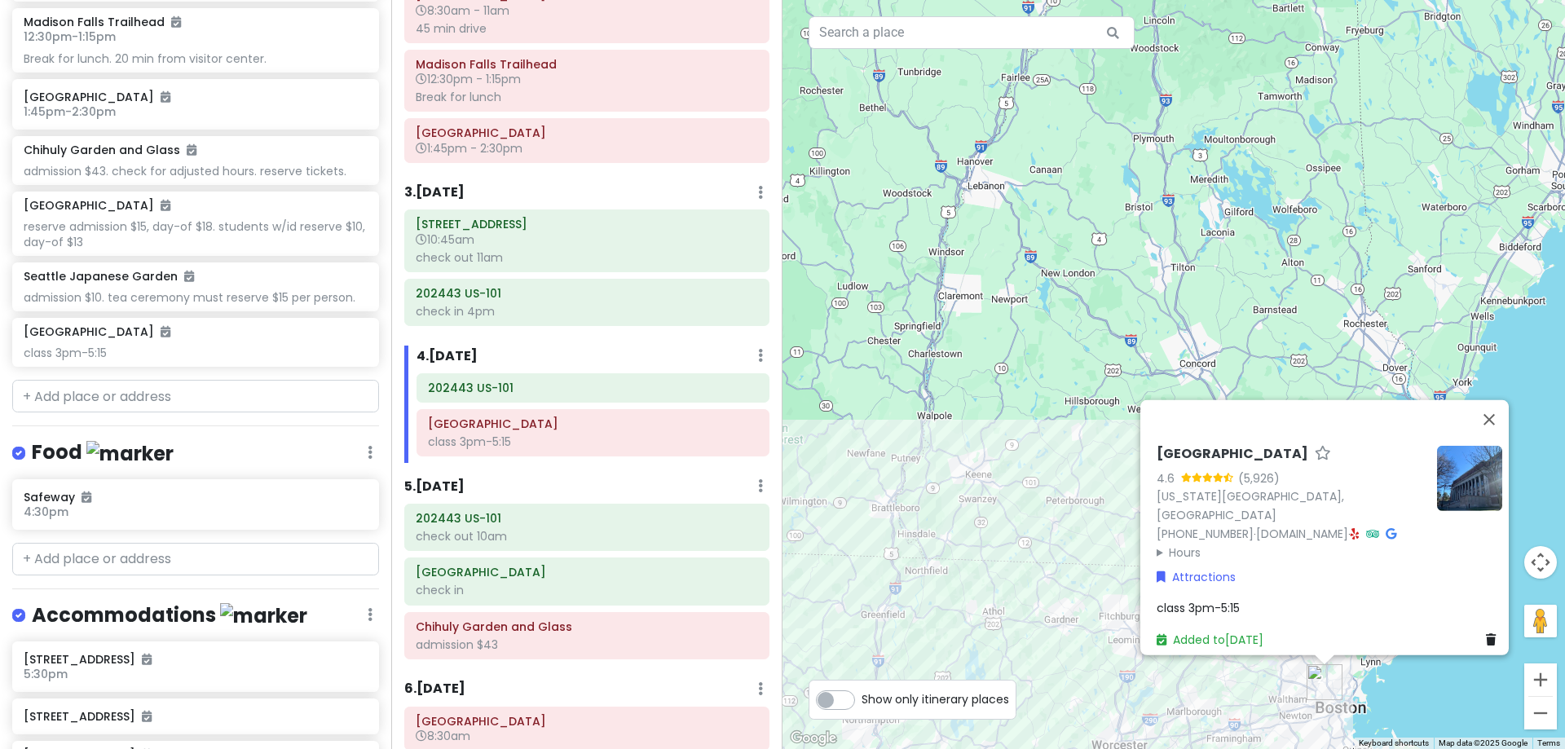
click at [1228, 600] on span "class 3pm-5:15" at bounding box center [1198, 608] width 83 height 16
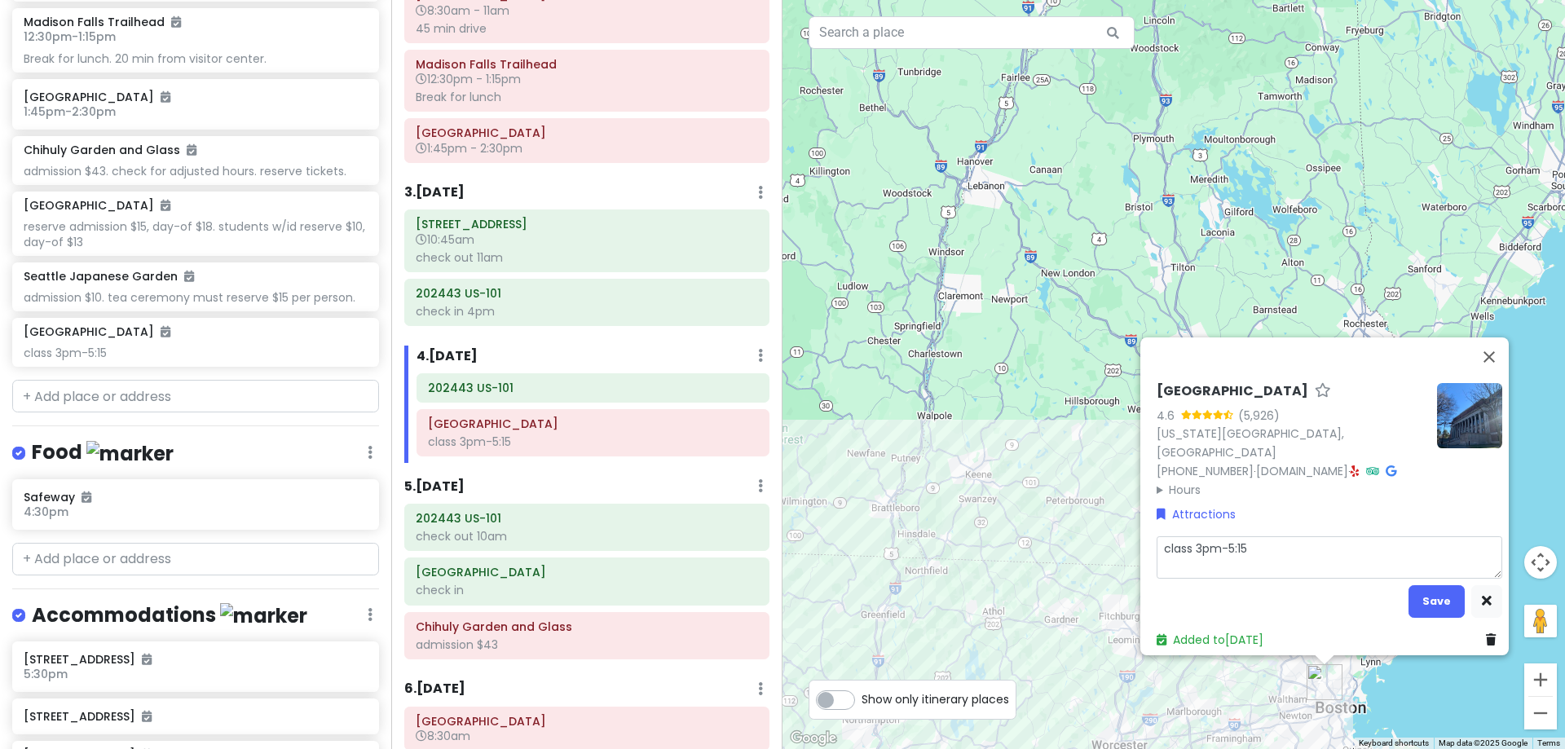
click at [1262, 540] on textarea "class 3pm-5:15" at bounding box center [1330, 557] width 346 height 42
type textarea "x"
type textarea "class 3pm-5:15,"
type textarea "x"
type textarea "class 3pm-5:15,"
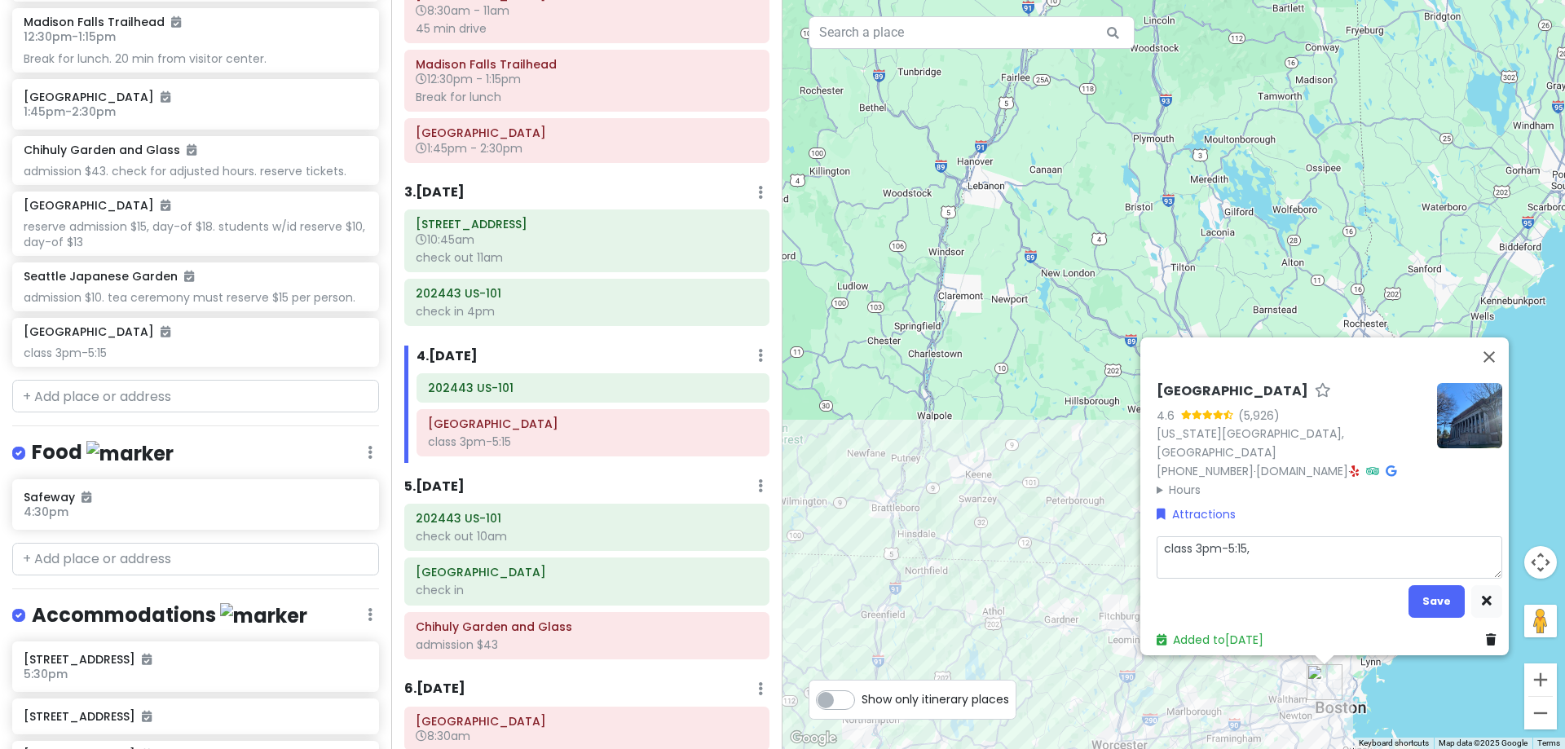
type textarea "x"
type textarea "class 3pm-5:15, d"
type textarea "x"
type textarea "class 3pm-5:15, dr"
type textarea "x"
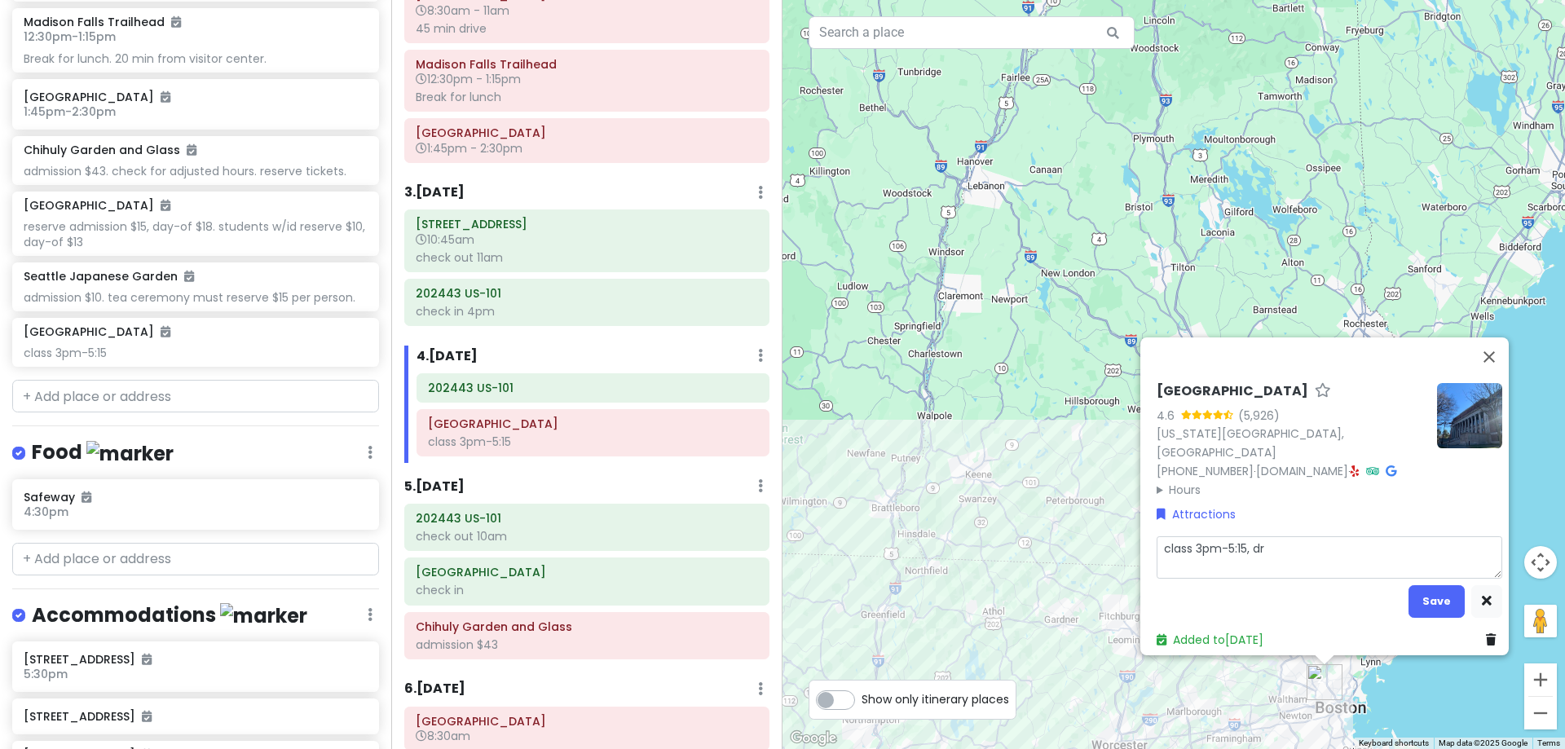
type textarea "class 3pm-5:15, dri"
type textarea "x"
type textarea "class 3pm-5:15, driv"
type textarea "x"
type textarea "class 3pm-5:15, drive"
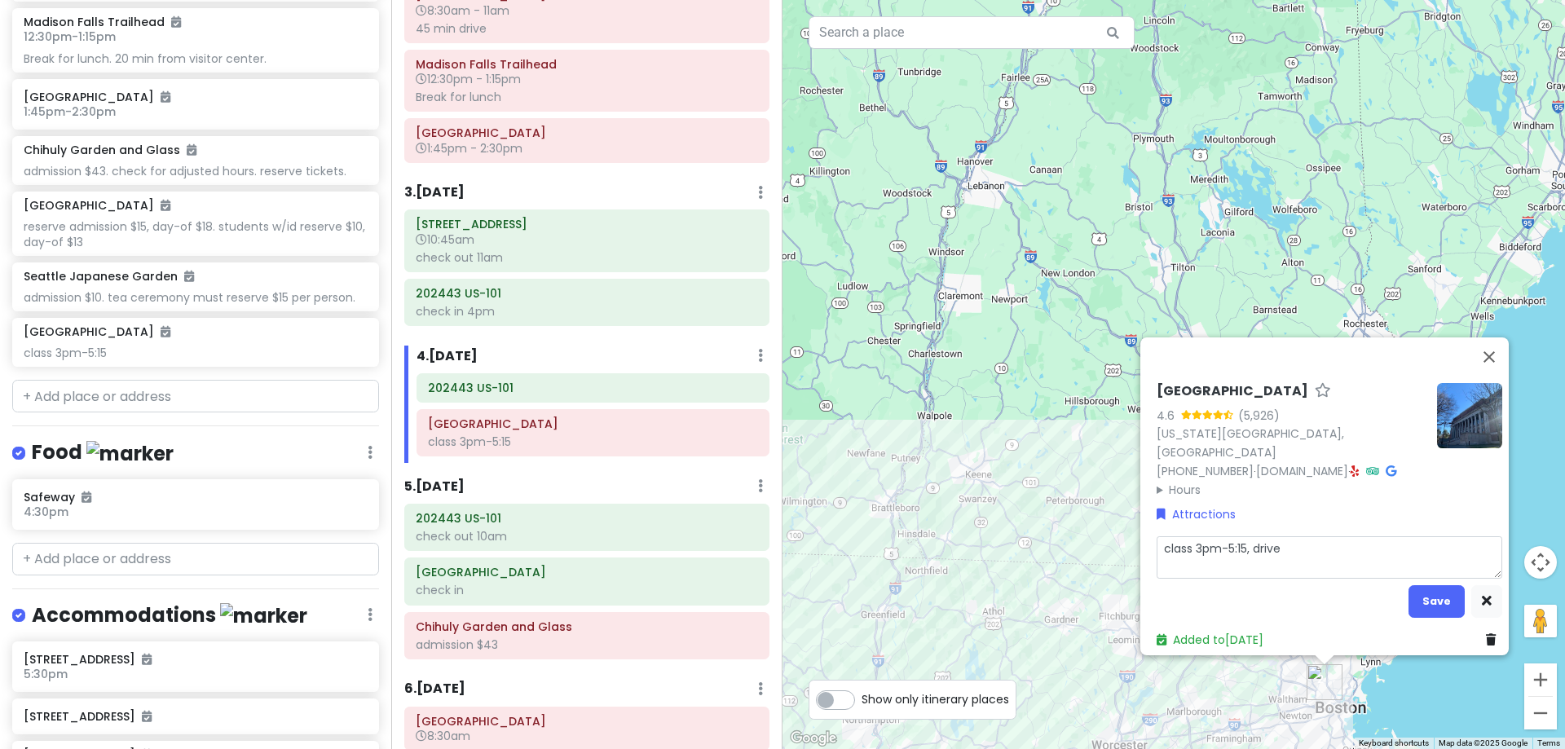
type textarea "x"
type textarea "class 3pm-5:15, drive t"
type textarea "x"
type textarea "class 3pm-5:15, drive to"
type textarea "x"
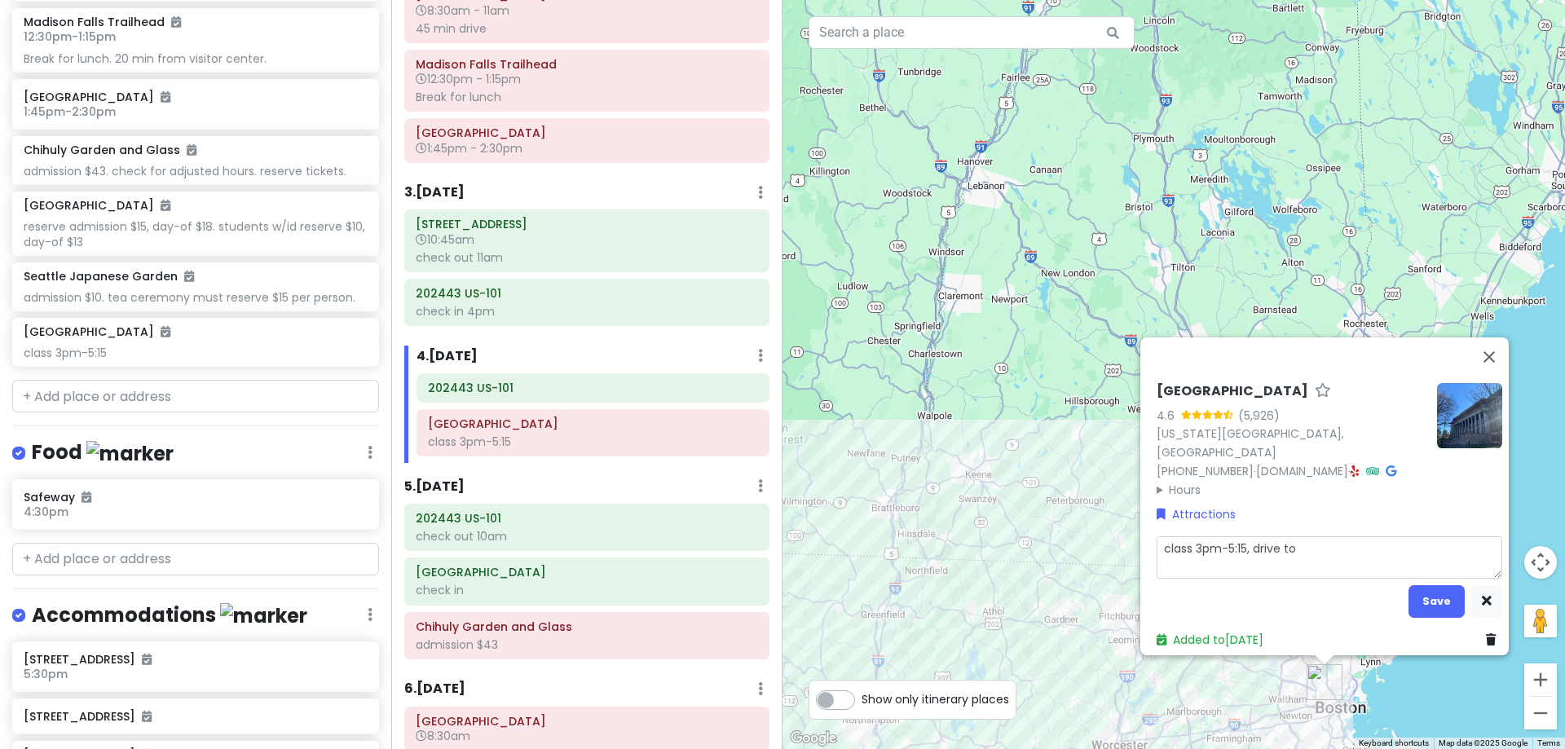
type textarea "class 3pm-5:15, drive to"
type textarea "x"
type textarea "class 3pm-5:15, drive to s"
type textarea "x"
type textarea "class 3pm-5:15, drive to so"
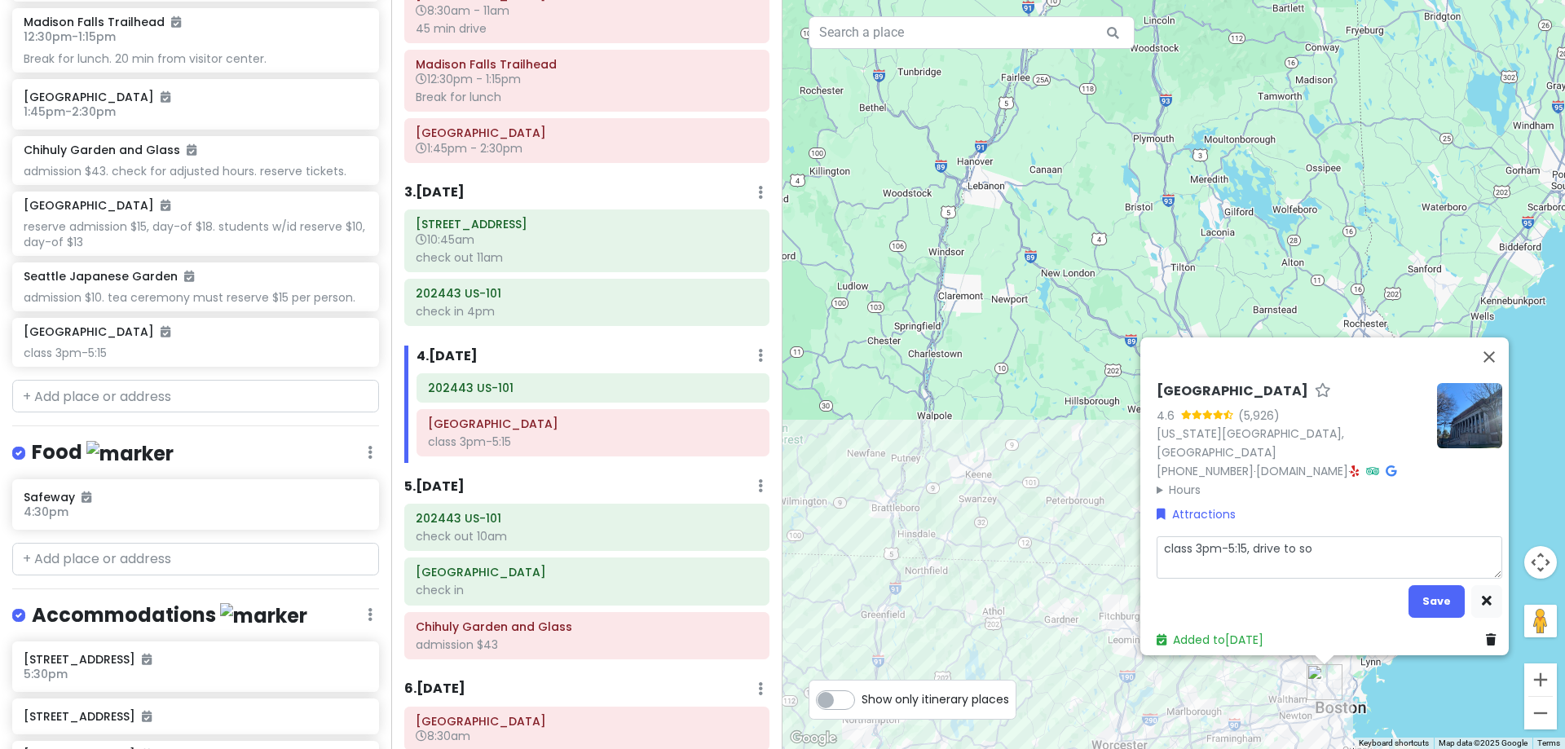
type textarea "x"
type textarea "class 3pm-5:15, drive to som"
type textarea "x"
type textarea "class 3pm-5:15, drive to somw"
type textarea "x"
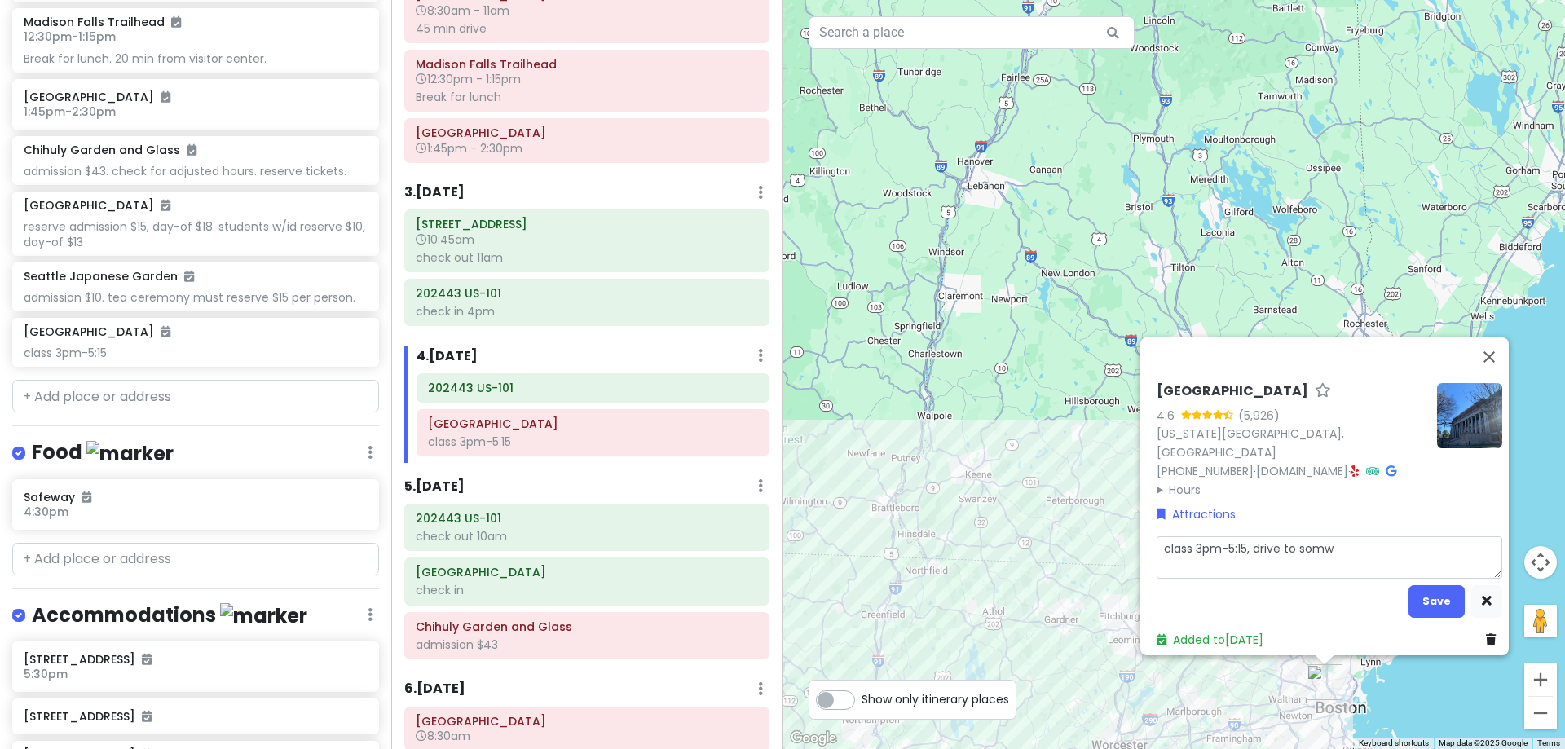
type textarea "class 3pm-5:15, drive to somwh"
type textarea "x"
type textarea "class 3pm-5:15, drive to somwhe"
type textarea "x"
type textarea "class 3pm-5:15, drive to somwher"
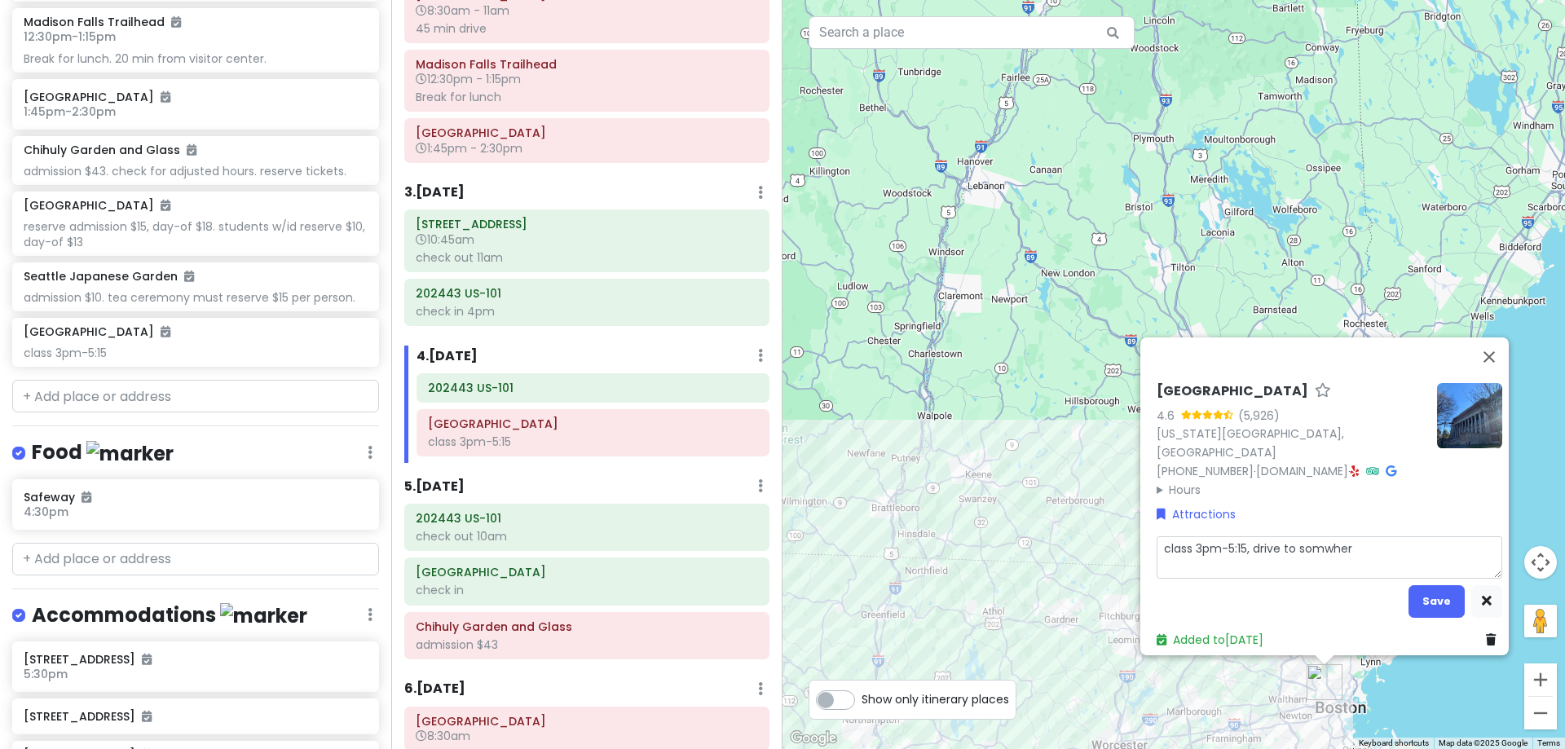
type textarea "x"
type textarea "class 3pm-5:15, drive to somwhere"
type textarea "x"
type textarea "class 3pm-5:15, drive to somwhere"
type textarea "x"
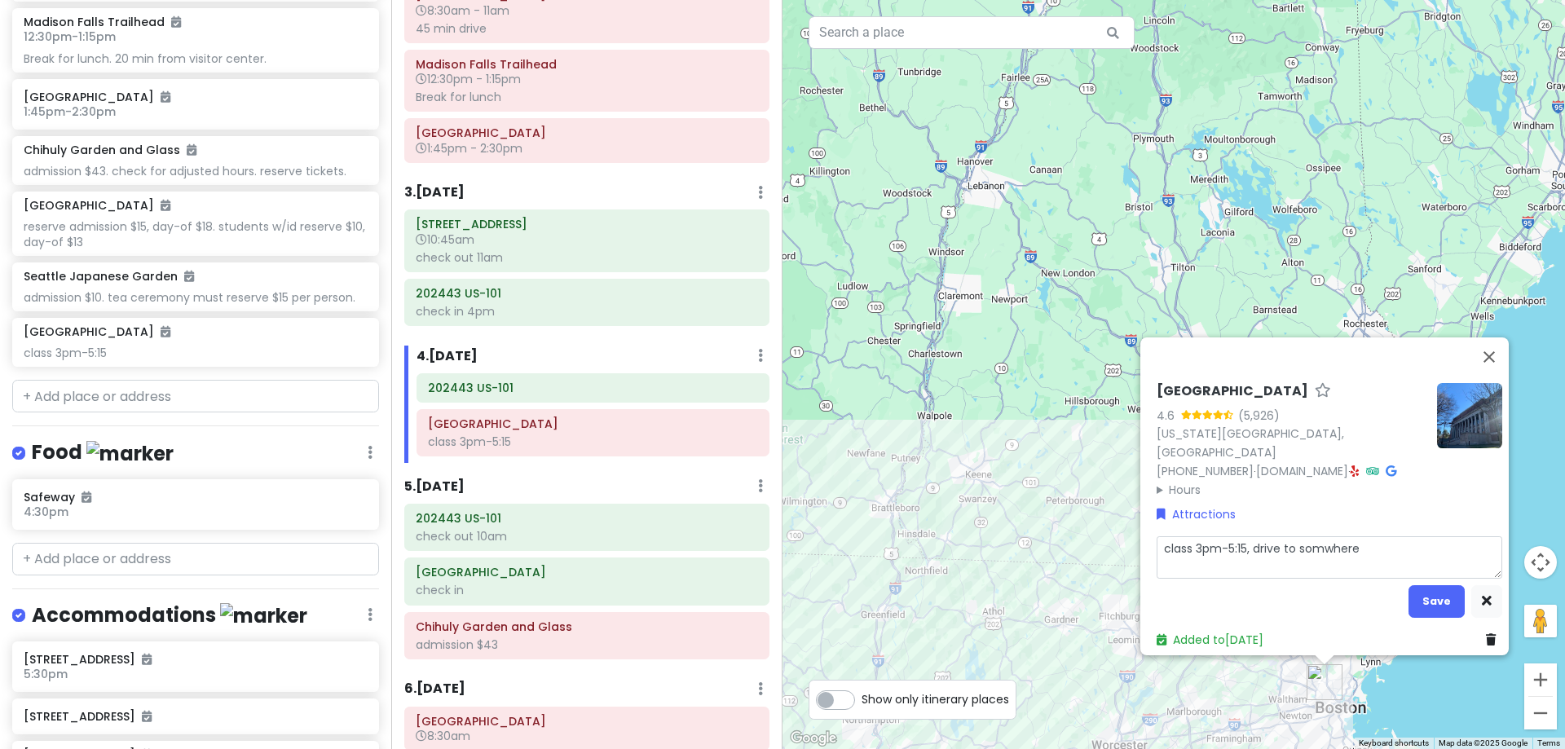
type textarea "class 3pm-5:15, drive to somwhere w"
type textarea "x"
type textarea "class 3pm-5:15, drive to somwhere w/"
type textarea "x"
type textarea "class 3pm-5:15, drive to somwhere w/w"
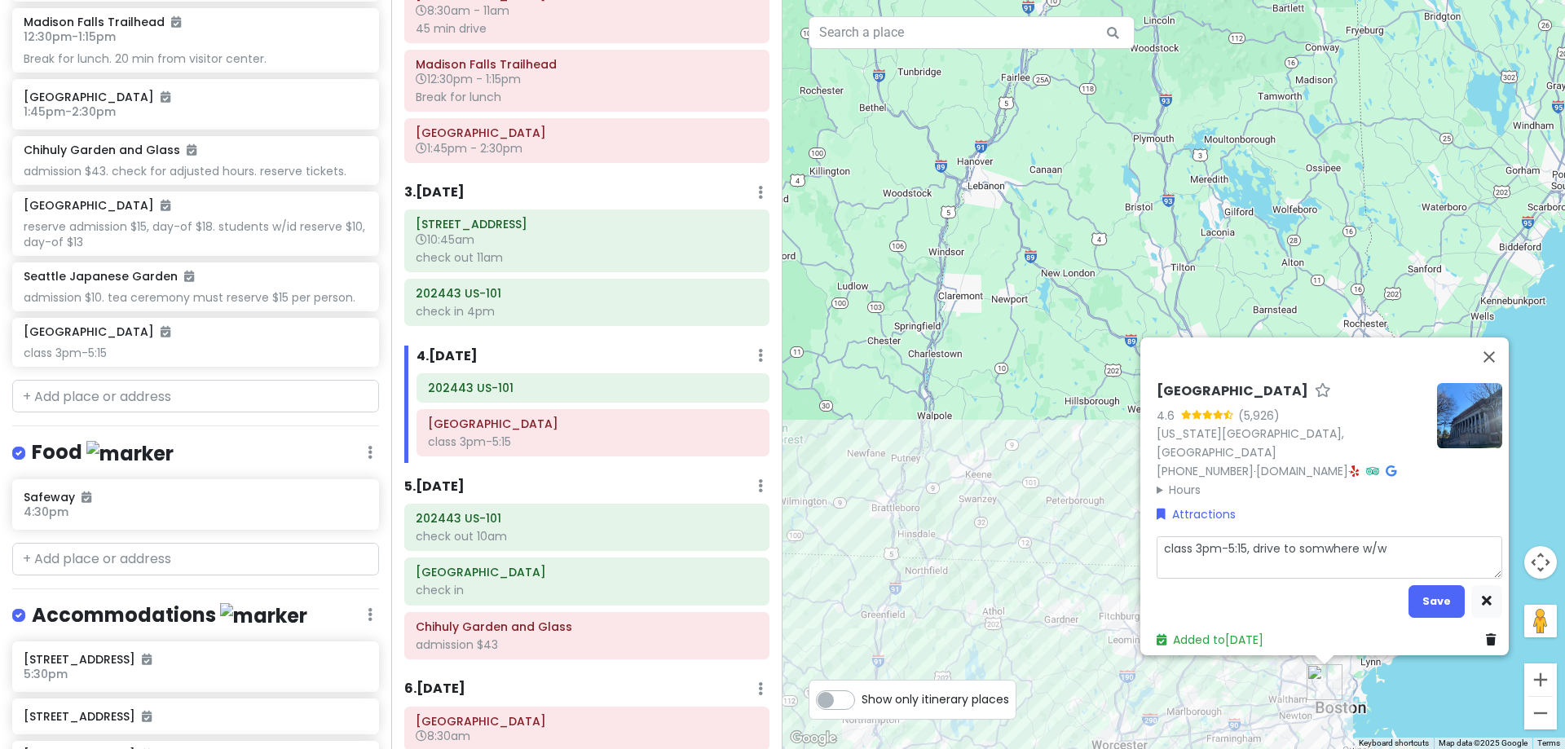
type textarea "x"
type textarea "class 3pm-5:15, drive to somwhere w/wi"
type textarea "x"
type textarea "class 3pm-5:15, drive to somwhere w/wif"
type textarea "x"
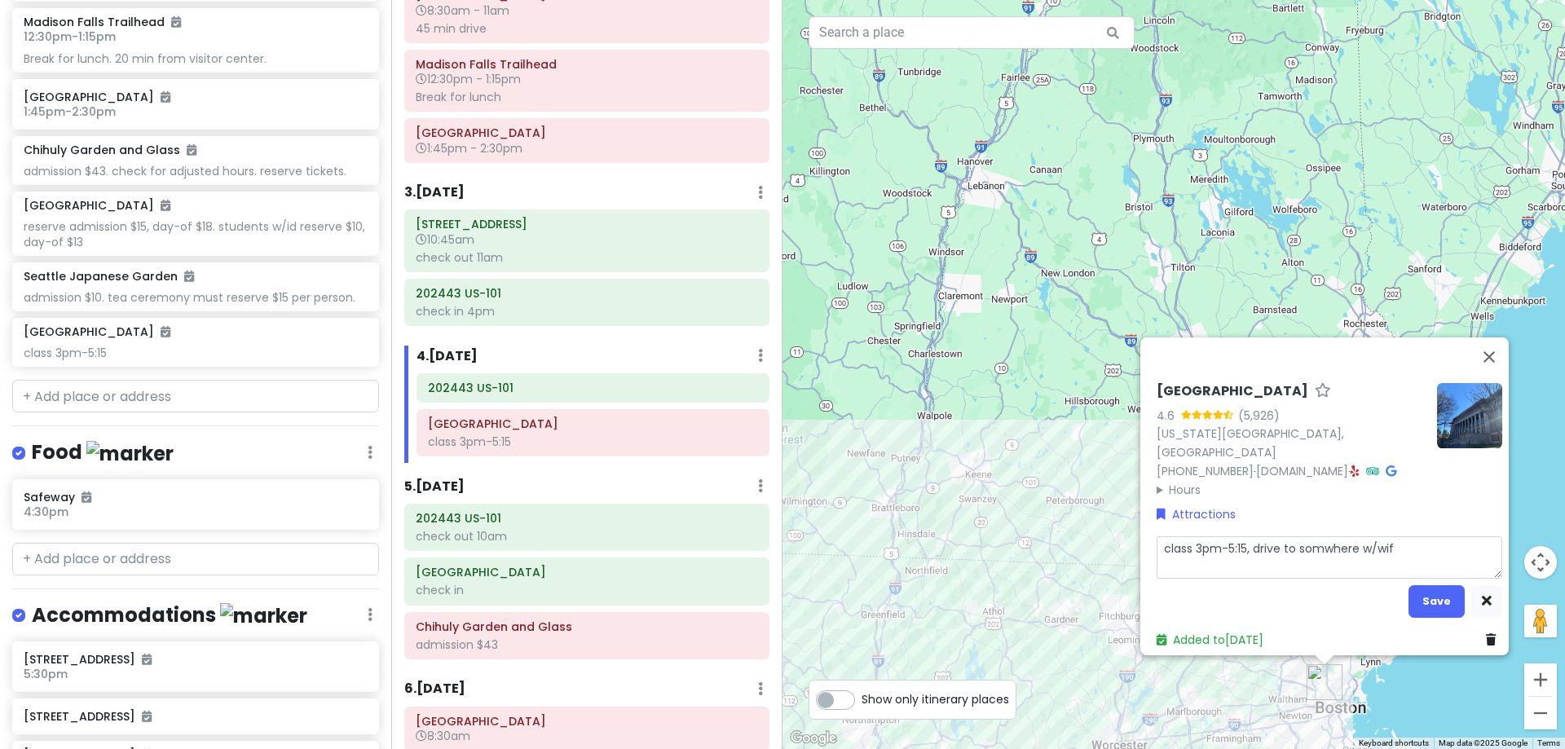
type textarea "class 3pm-5:15, drive to somwhere w/wifi"
type textarea "x"
type textarea "class 3pm-5:15, drive to somwhere w/wifi?"
click at [1317, 539] on textarea "class 3pm-5:15, drive to somwhere w/wifi?" at bounding box center [1330, 557] width 346 height 42
type textarea "x"
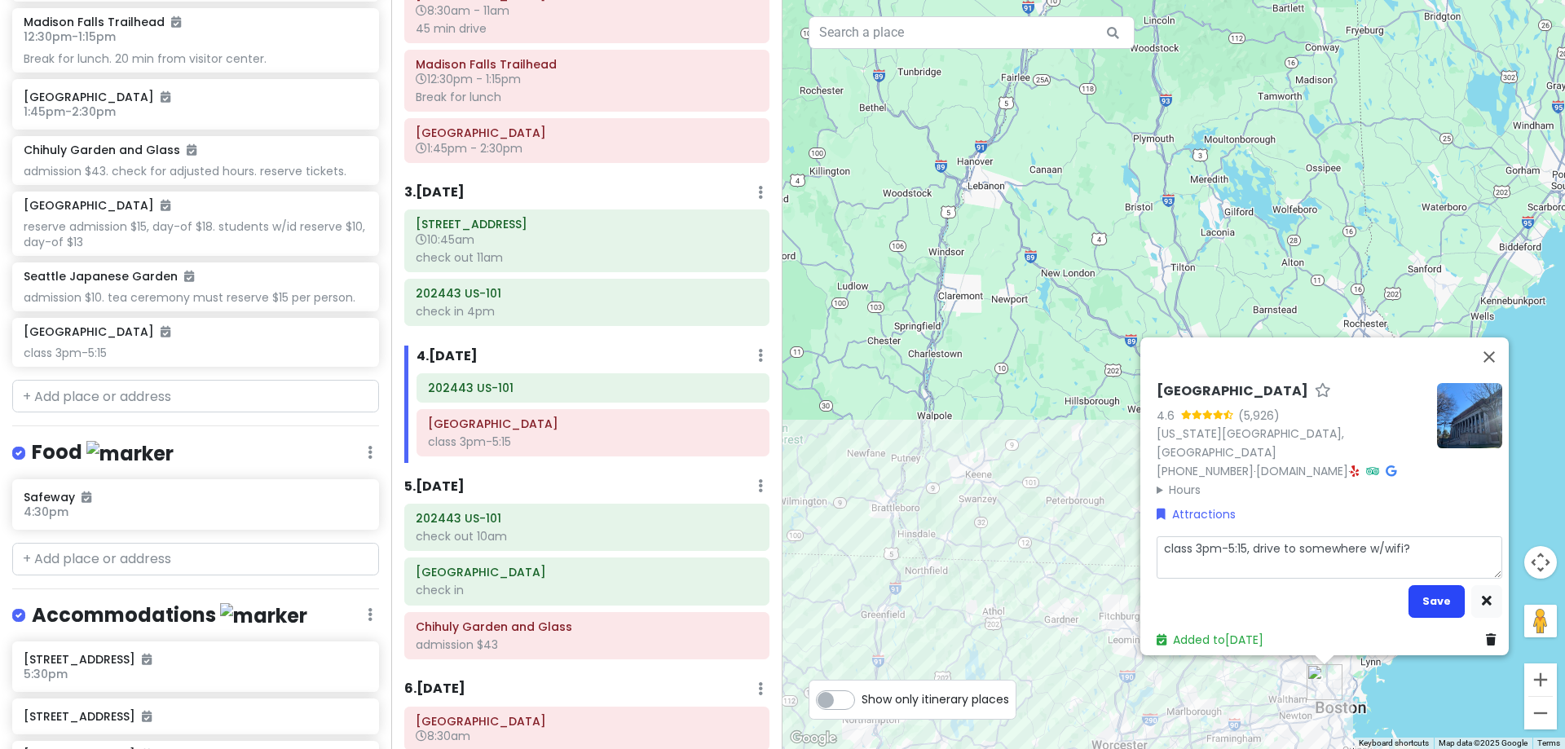
type textarea "class 3pm-5:15, drive to somewhere w/wifi?"
click at [1408, 594] on button "Save" at bounding box center [1436, 601] width 56 height 32
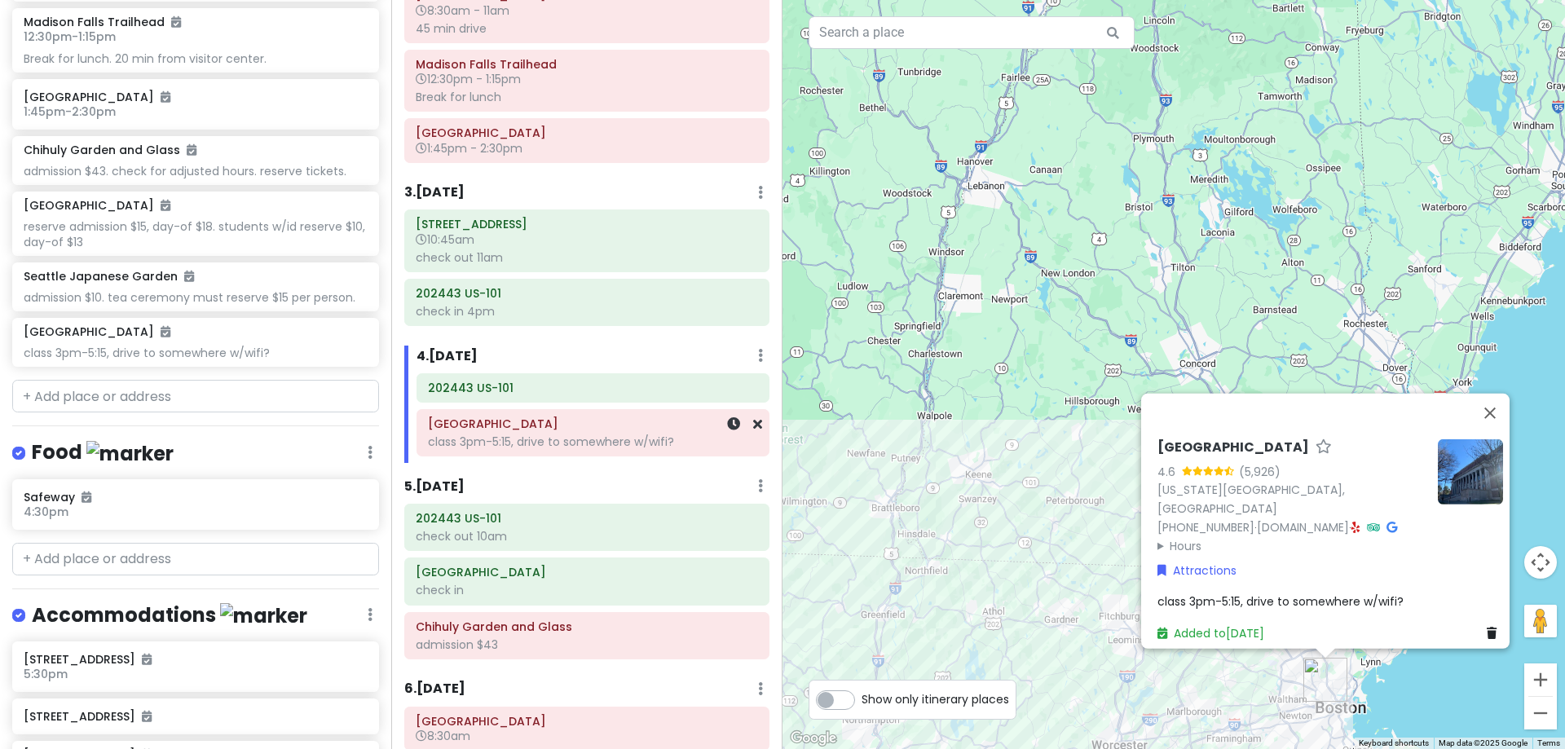
click at [639, 444] on div "class 3pm-5:15, drive to somewhere w/wifi?" at bounding box center [593, 441] width 330 height 15
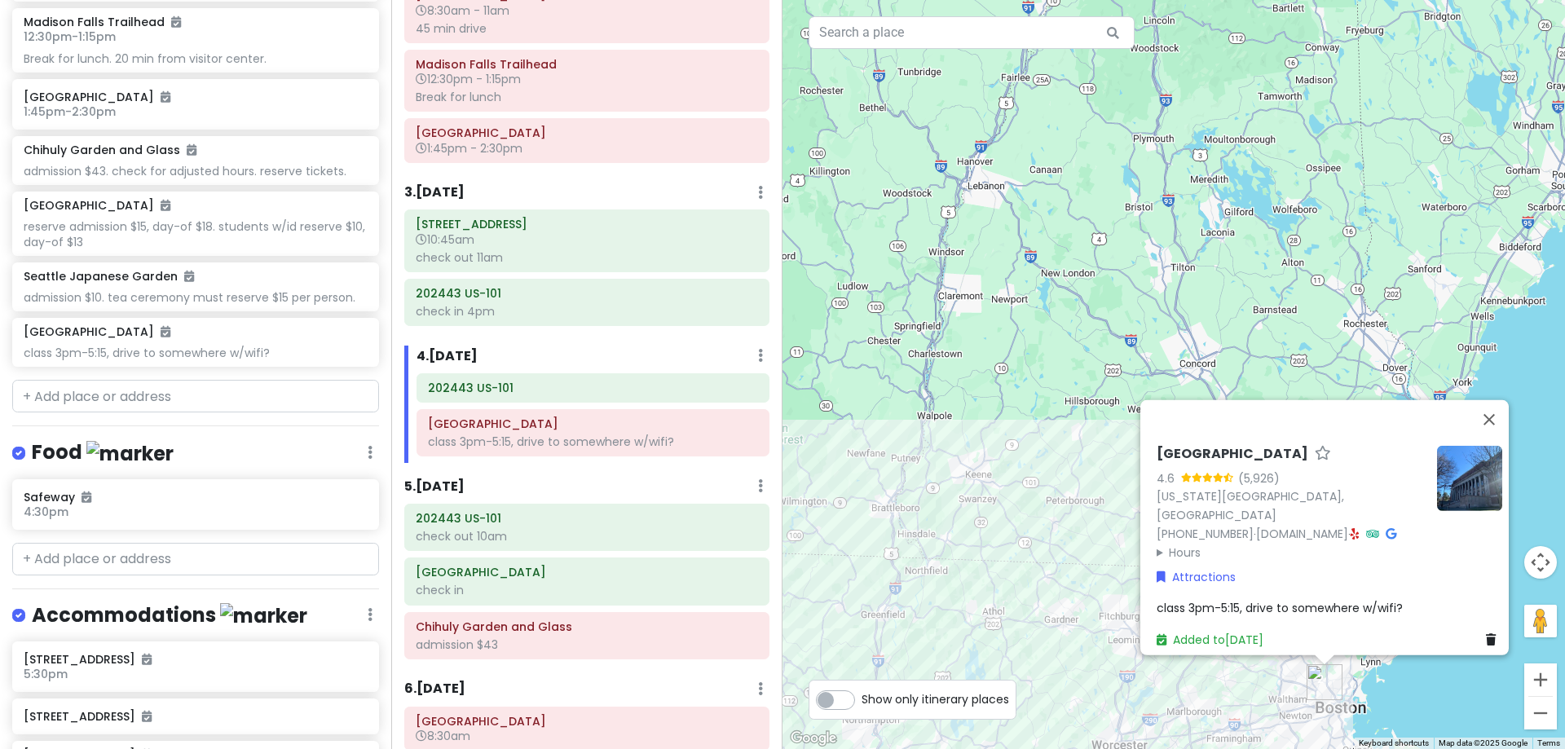
click at [1341, 600] on span "class 3pm-5:15, drive to somewhere w/wifi?" at bounding box center [1280, 608] width 246 height 16
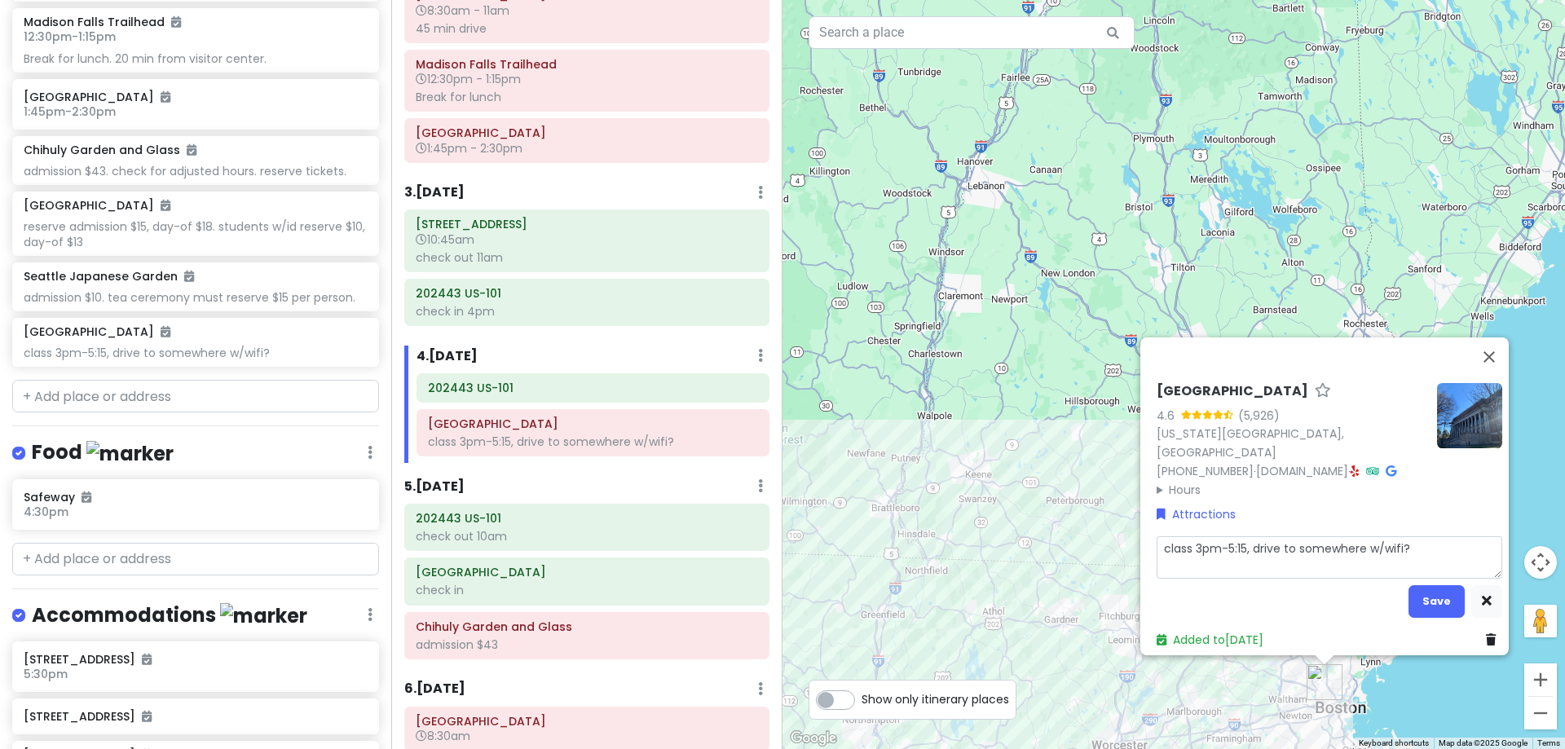
drag, startPoint x: 1413, startPoint y: 540, endPoint x: 1243, endPoint y: 525, distance: 170.2
click at [1243, 525] on div "[GEOGRAPHIC_DATA] 4.6 (5,926) [US_STATE][GEOGRAPHIC_DATA], [GEOGRAPHIC_DATA] [P…" at bounding box center [1329, 516] width 359 height 279
type textarea "x"
type textarea "class 3pm-5:15"
click at [1417, 593] on button "Save" at bounding box center [1436, 601] width 56 height 32
